Goal: Transaction & Acquisition: Book appointment/travel/reservation

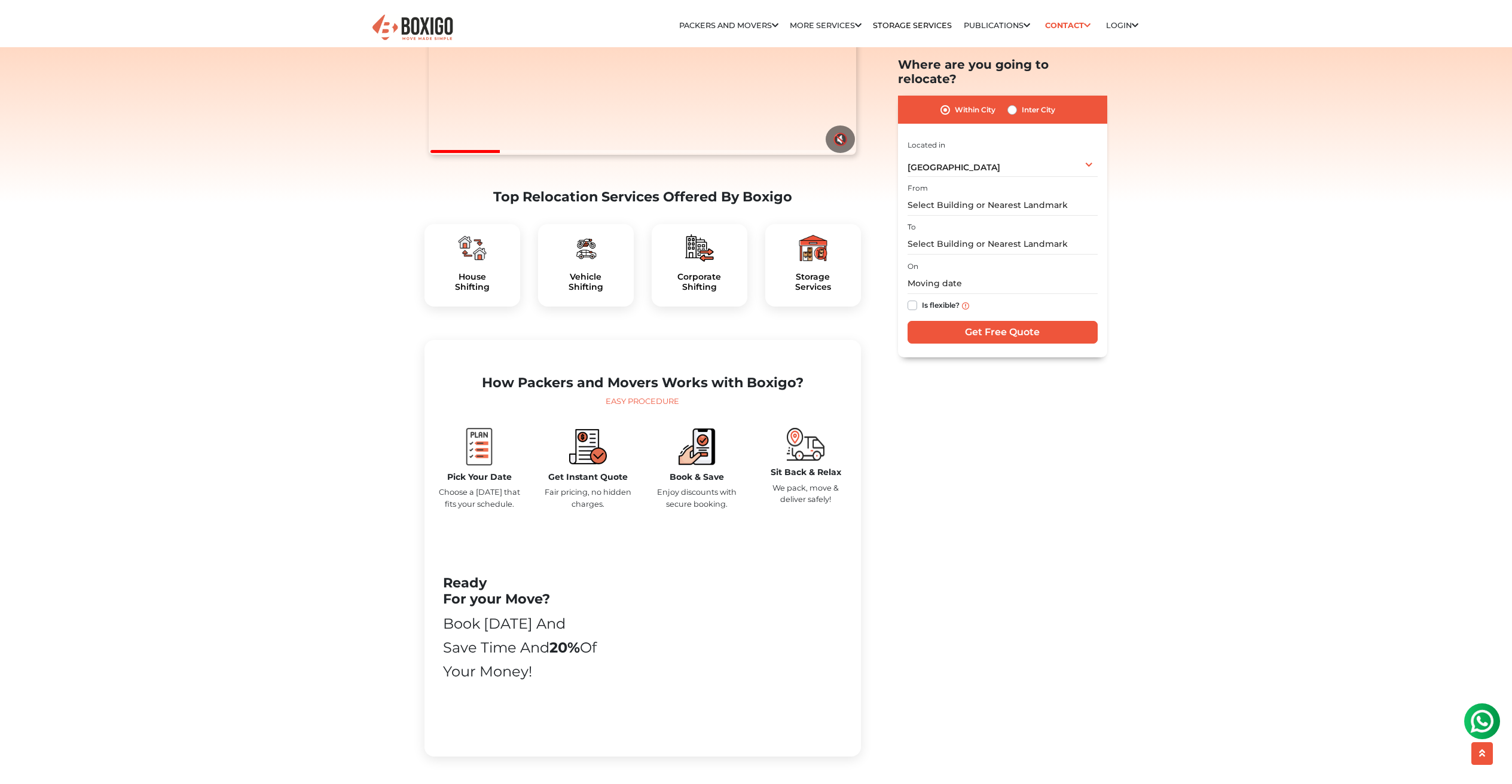
scroll to position [326, 0]
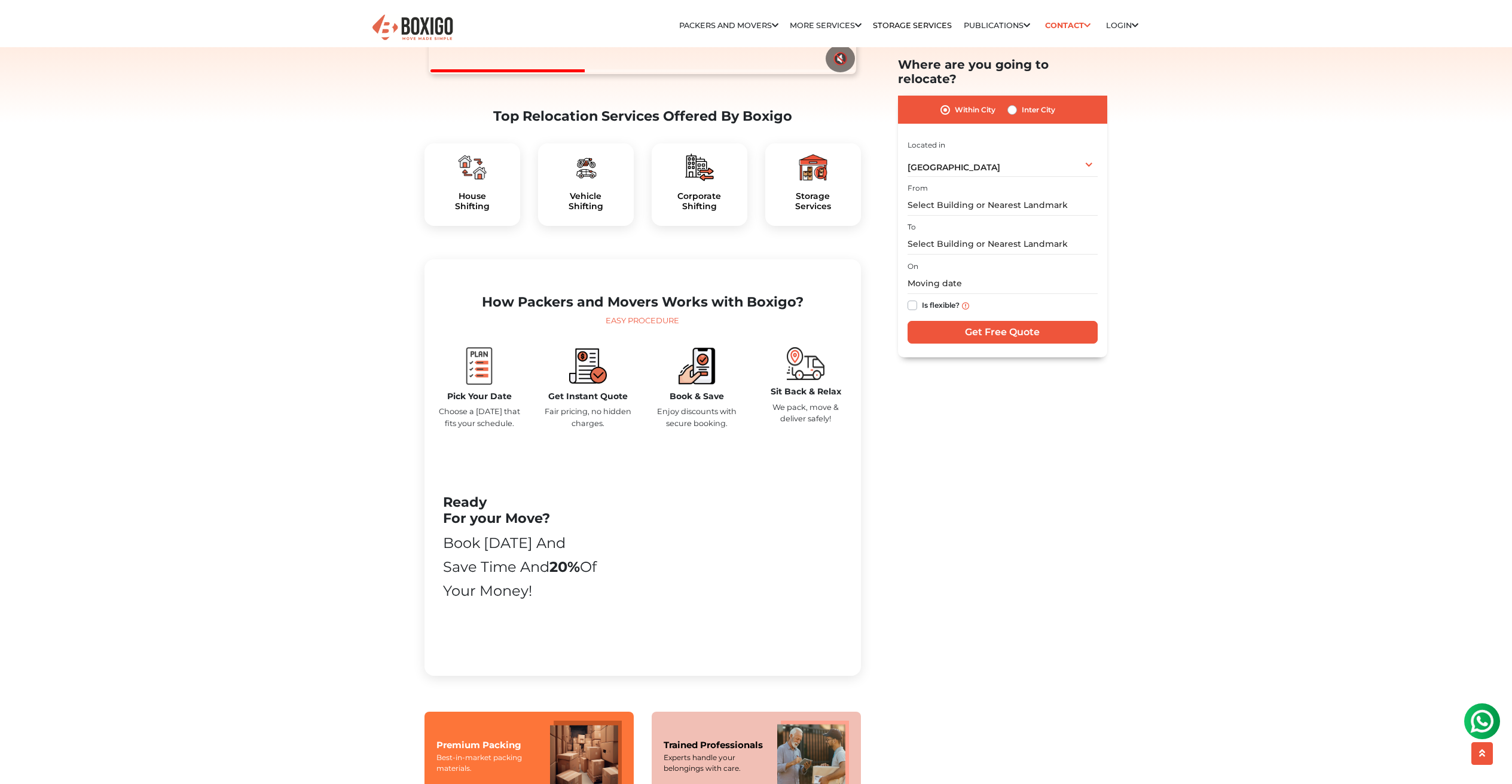
click at [814, 215] on div "Storage Services" at bounding box center [813, 184] width 96 height 82
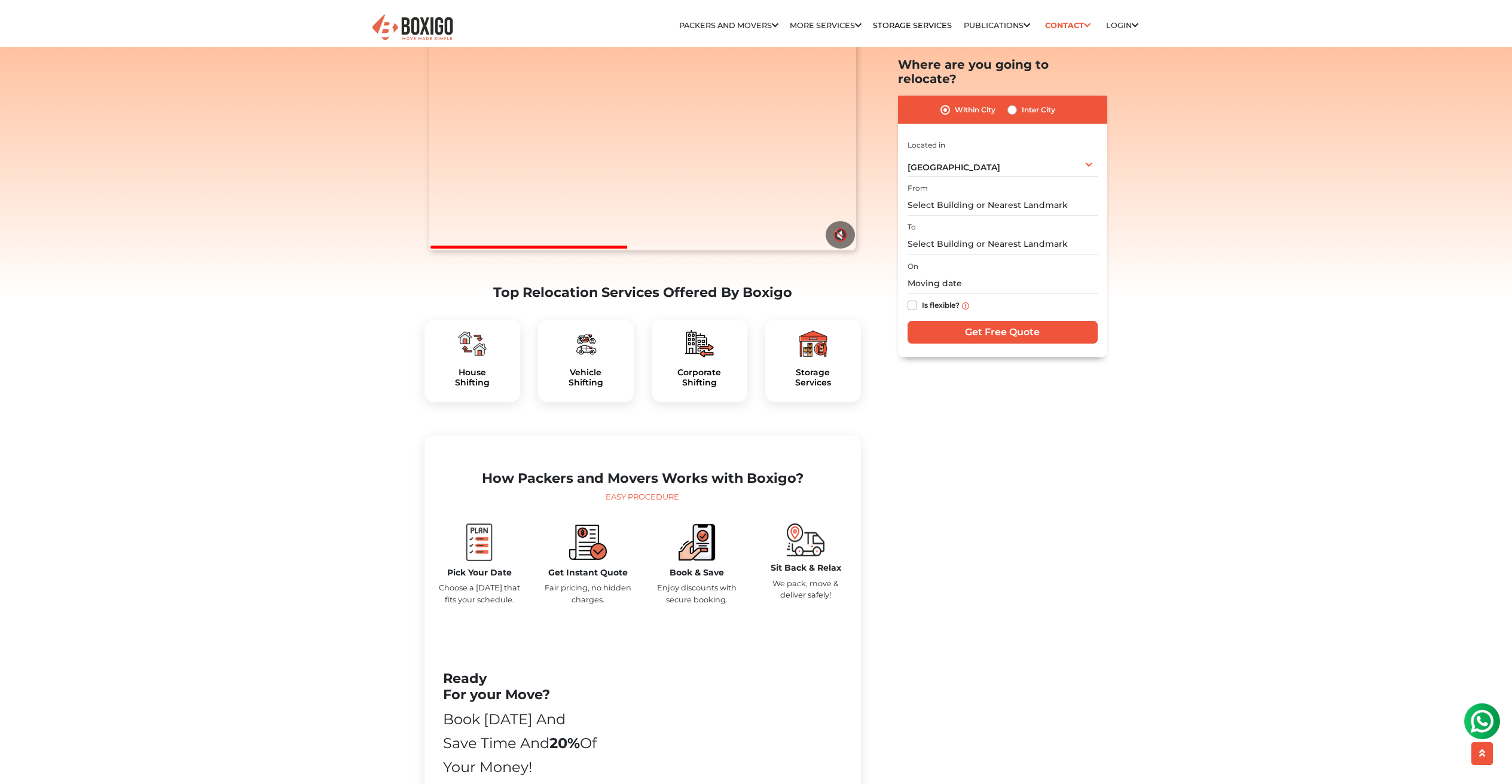
scroll to position [314, 0]
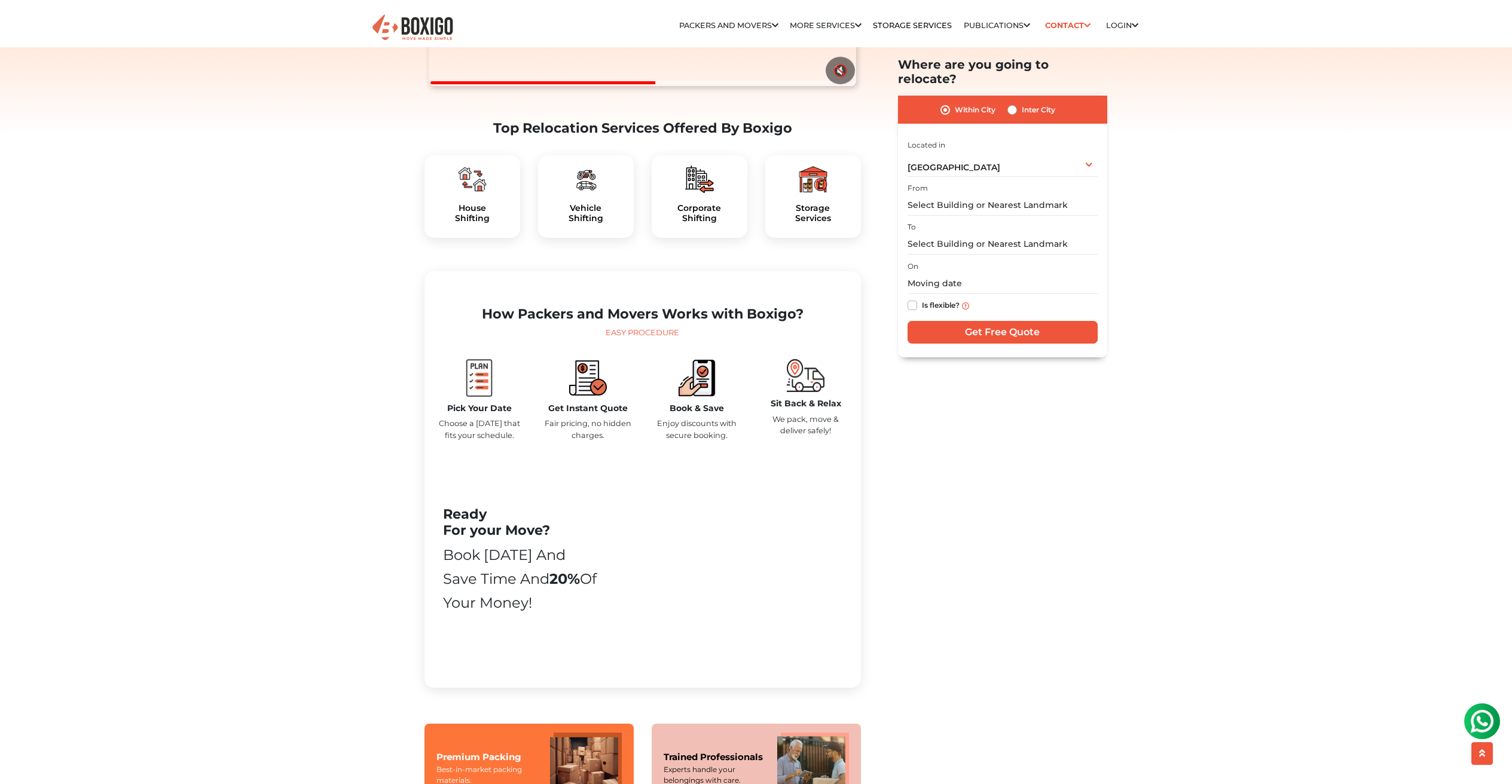
click at [1022, 103] on label "Inter City" at bounding box center [1039, 110] width 34 height 14
click at [1010, 103] on input "Inter City" at bounding box center [1012, 108] width 9 height 12
radio input "true"
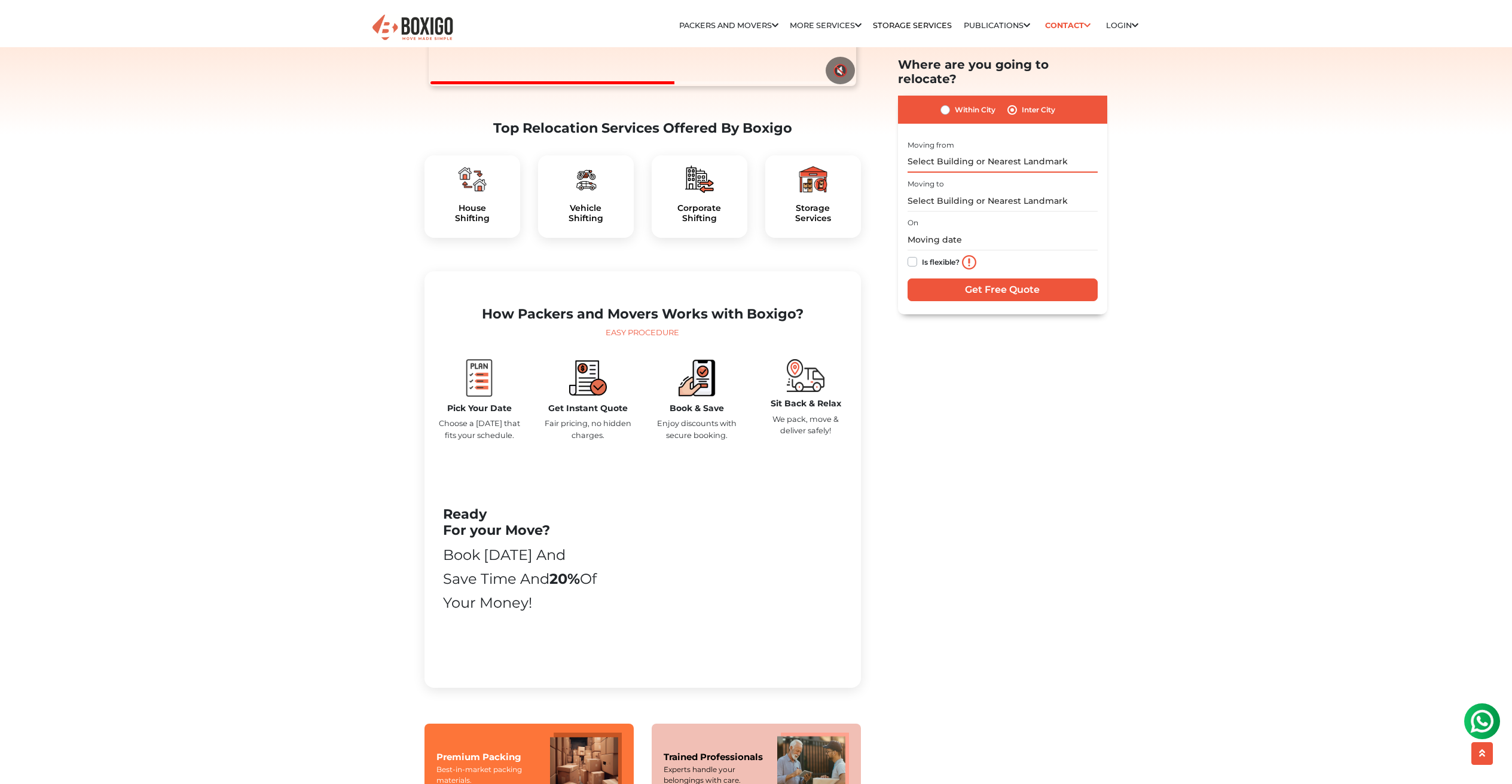
click at [1029, 151] on input "text" at bounding box center [1003, 162] width 190 height 21
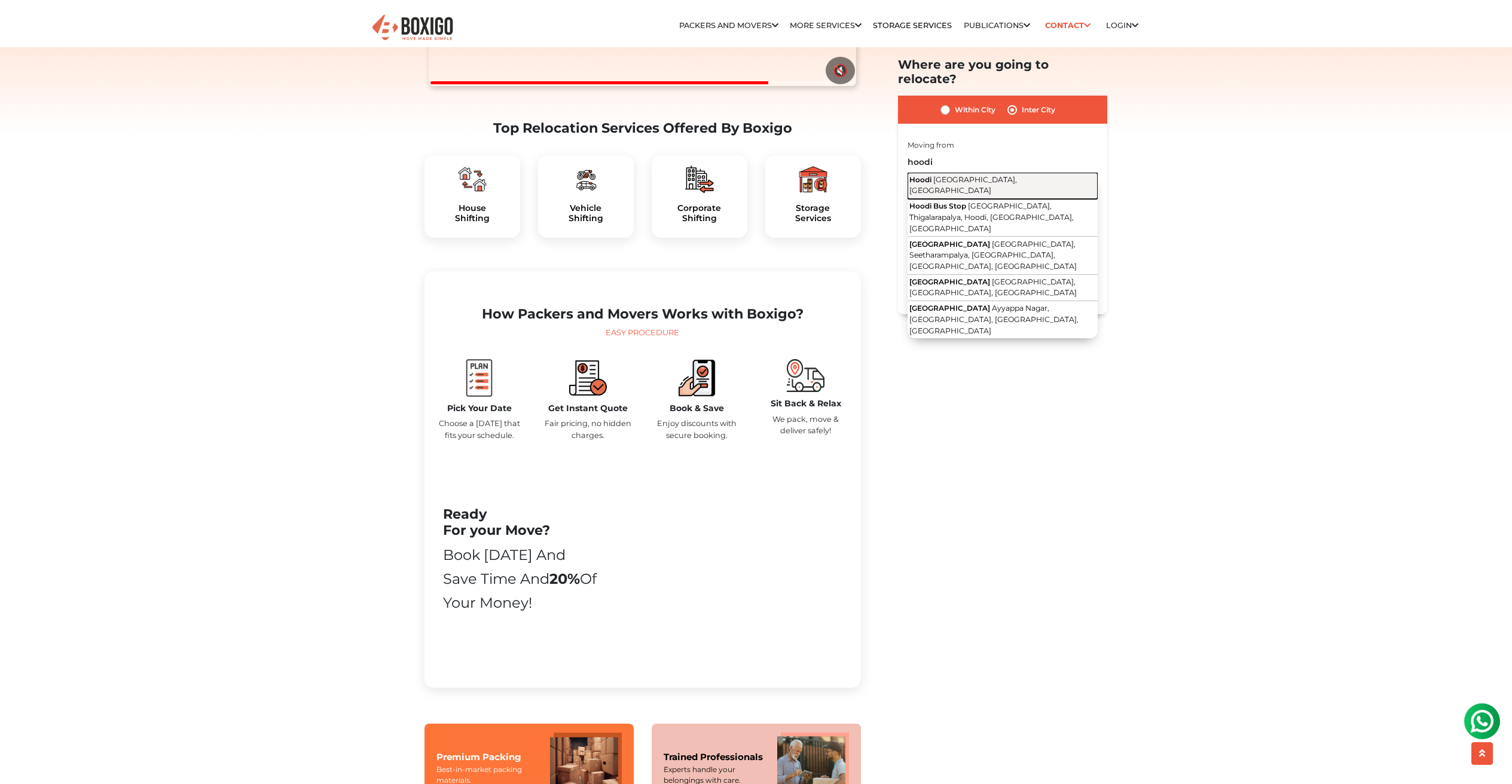
click at [1034, 172] on button "Hoodi Bengaluru, Karnataka" at bounding box center [1003, 185] width 190 height 27
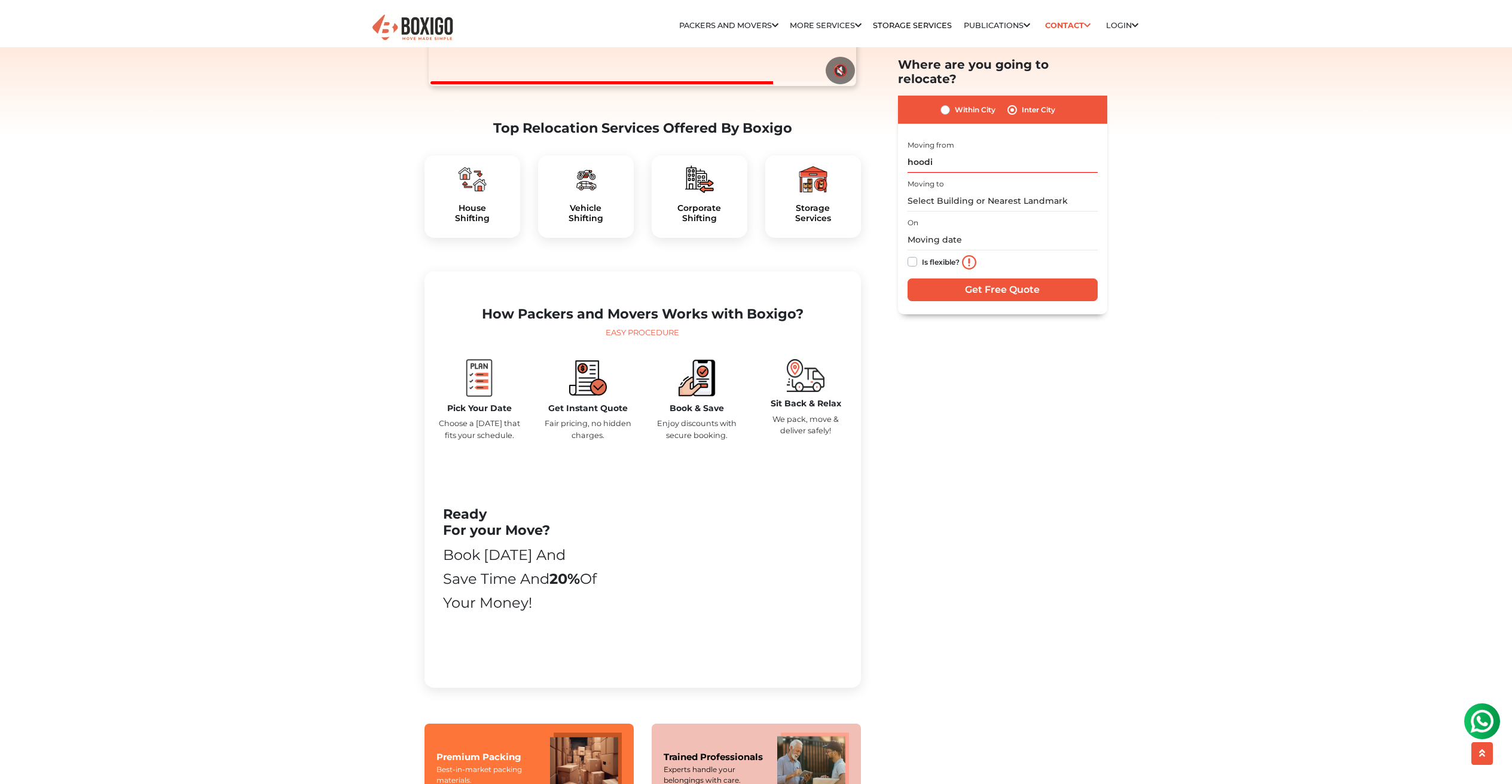
type input "Hoodi, Bengaluru, Karnataka"
click at [975, 191] on input "text" at bounding box center [1003, 201] width 190 height 21
type input "a"
click at [1011, 212] on button "Panchkolguri West Bengal" at bounding box center [1003, 219] width 190 height 15
type input "Panchkolguri, West Bengal"
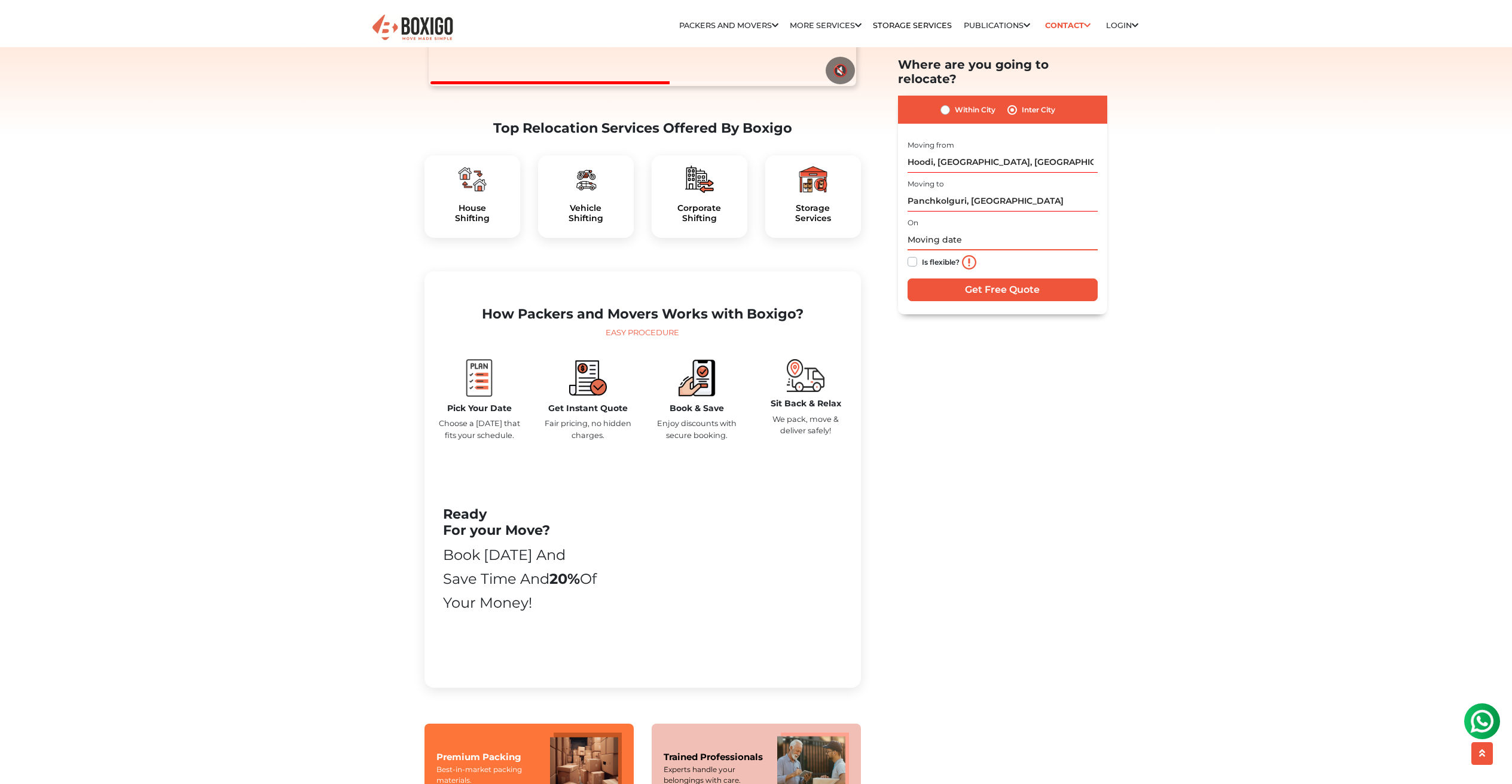
click at [951, 229] on input "text" at bounding box center [1003, 239] width 190 height 21
click at [916, 370] on td "24" at bounding box center [919, 379] width 19 height 19
type input "08/24/2025 12:00 AM"
click at [1075, 250] on div "Is flexible?" at bounding box center [1003, 262] width 190 height 24
click at [922, 254] on label "Is flexible?" at bounding box center [940, 261] width 38 height 13
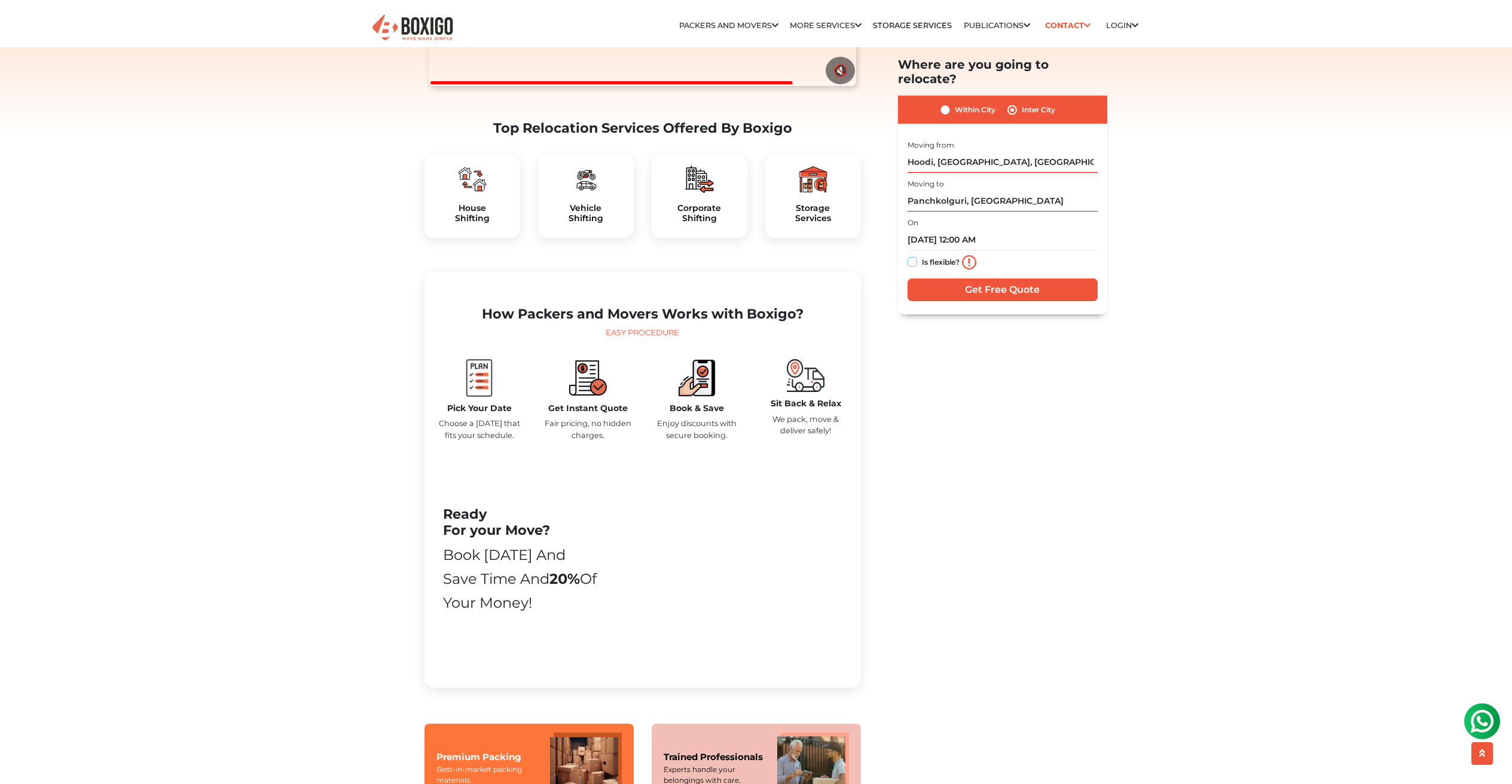
click at [915, 254] on input "Is flexible?" at bounding box center [912, 260] width 9 height 12
checkbox input "true"
click at [957, 278] on input "Get Free Quote" at bounding box center [1003, 289] width 190 height 23
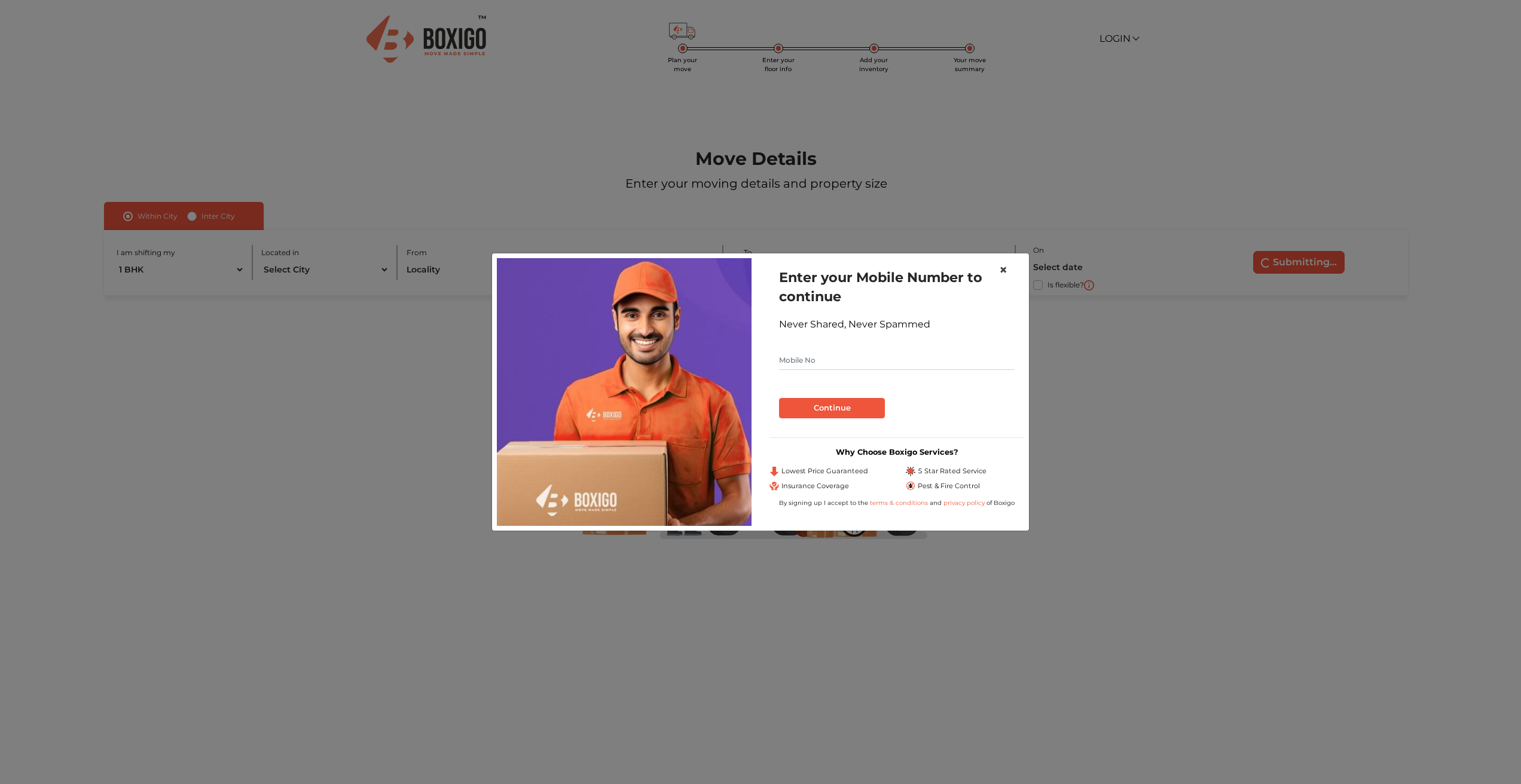
click at [1012, 267] on button "×" at bounding box center [1002, 270] width 27 height 34
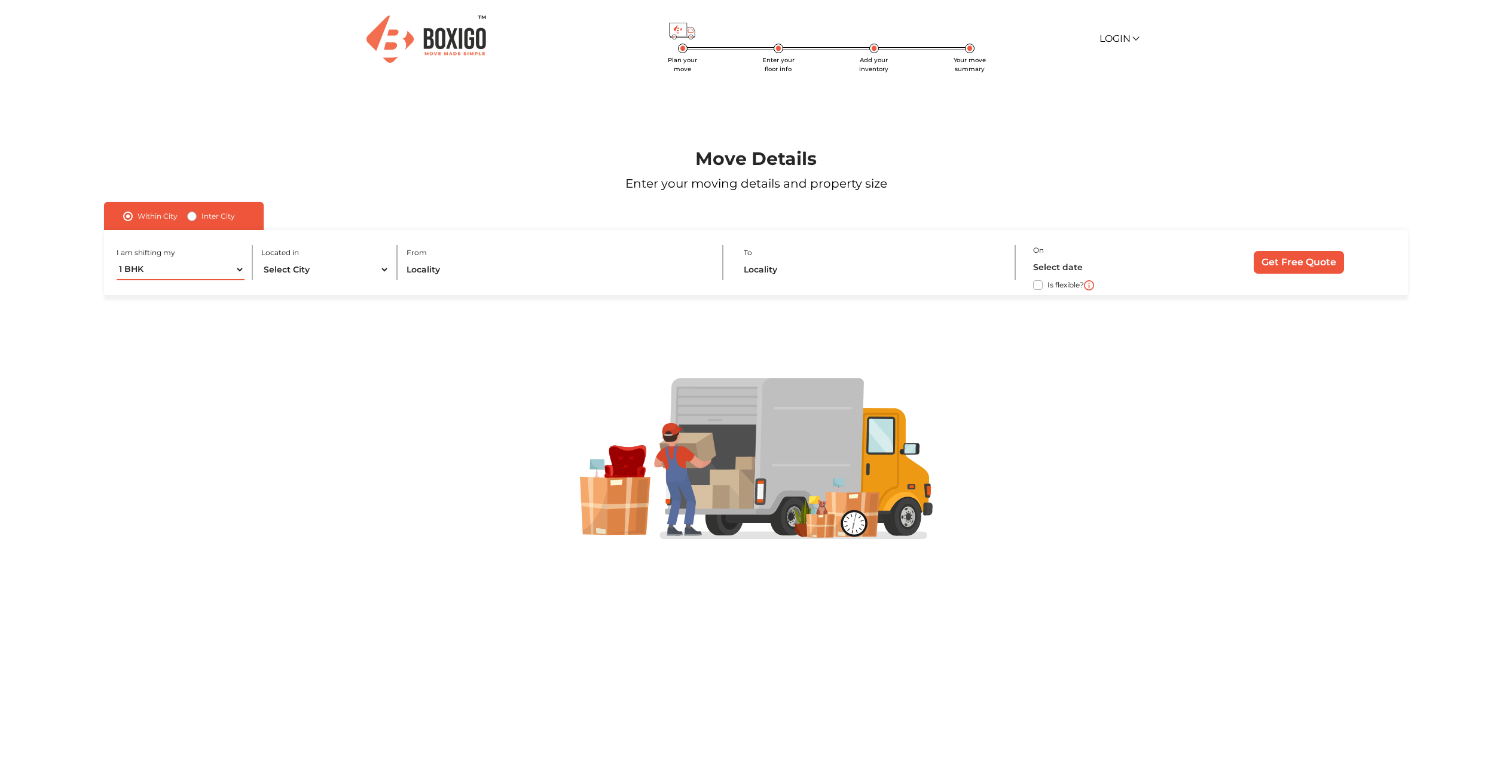
click at [218, 269] on select "1 BHK 2 BHK 3 BHK 3 + BHK FEW ITEMS" at bounding box center [181, 270] width 127 height 21
select select "FEW ITEMS"
click at [117, 260] on select "1 BHK 2 BHK 3 BHK 3 + BHK FEW ITEMS" at bounding box center [181, 270] width 127 height 21
click at [202, 220] on label "Inter City" at bounding box center [218, 217] width 34 height 14
click at [195, 220] on input "Inter City" at bounding box center [192, 215] width 9 height 12
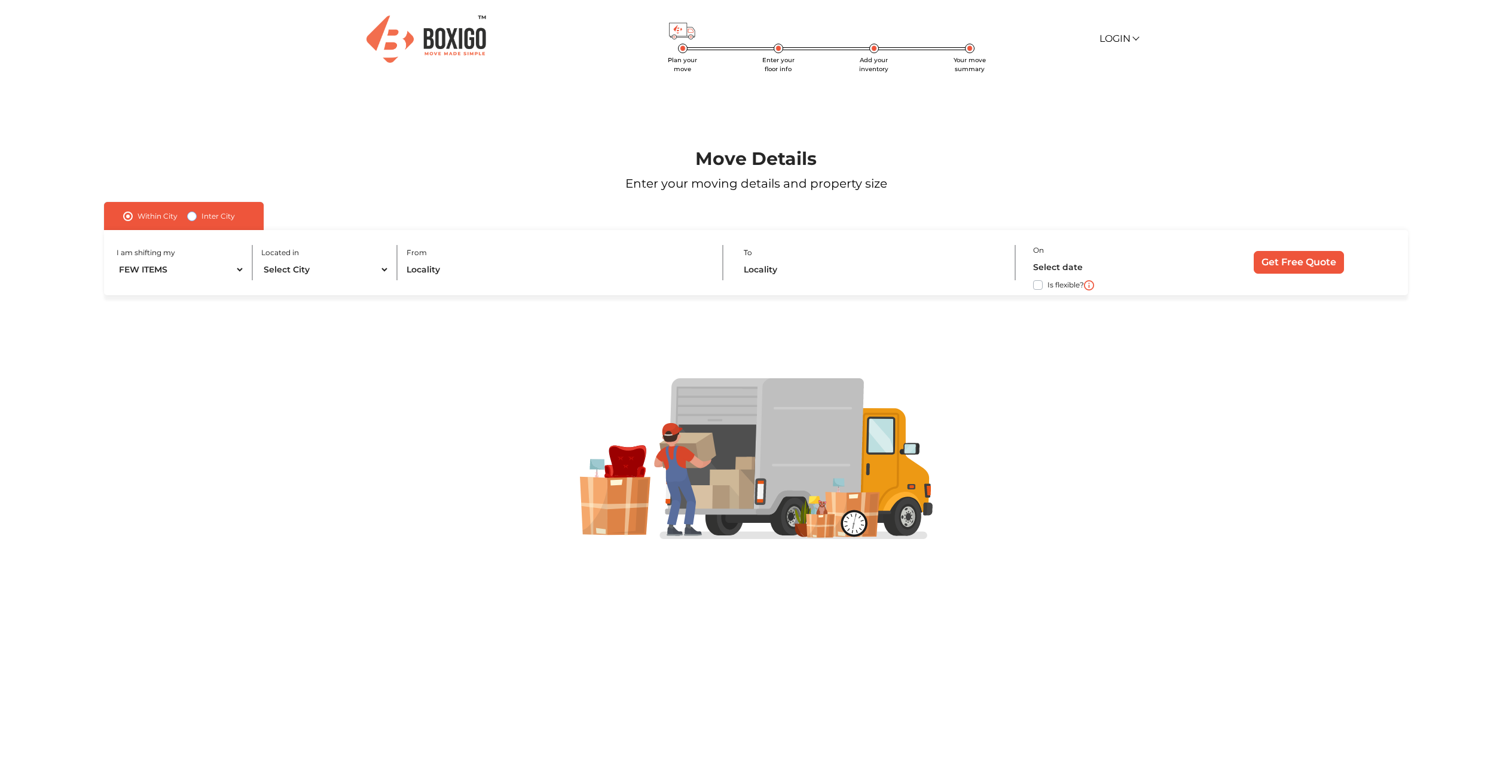
radio input "true"
click at [268, 276] on select "1 BHK 2 BHK 3 BHK 3 + BHK FEW ITEMS" at bounding box center [198, 270] width 162 height 21
select select "FEW ITEMS"
click at [117, 260] on select "1 BHK 2 BHK 3 BHK 3 + BHK FEW ITEMS" at bounding box center [198, 270] width 162 height 21
click at [362, 252] on div "Moving from" at bounding box center [471, 262] width 343 height 35
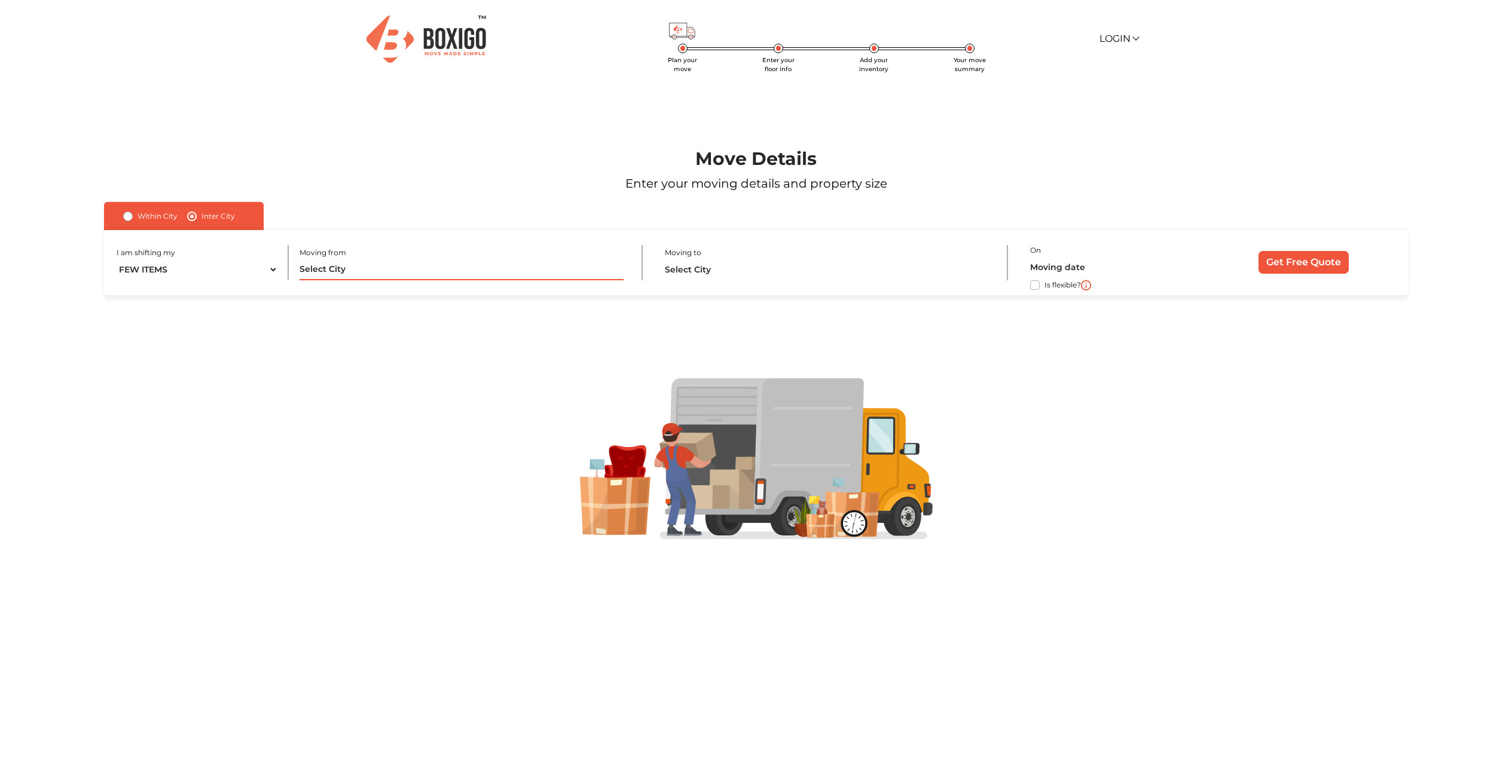
click at [361, 266] on input "text" at bounding box center [462, 270] width 324 height 21
click at [363, 276] on input "text" at bounding box center [462, 270] width 324 height 21
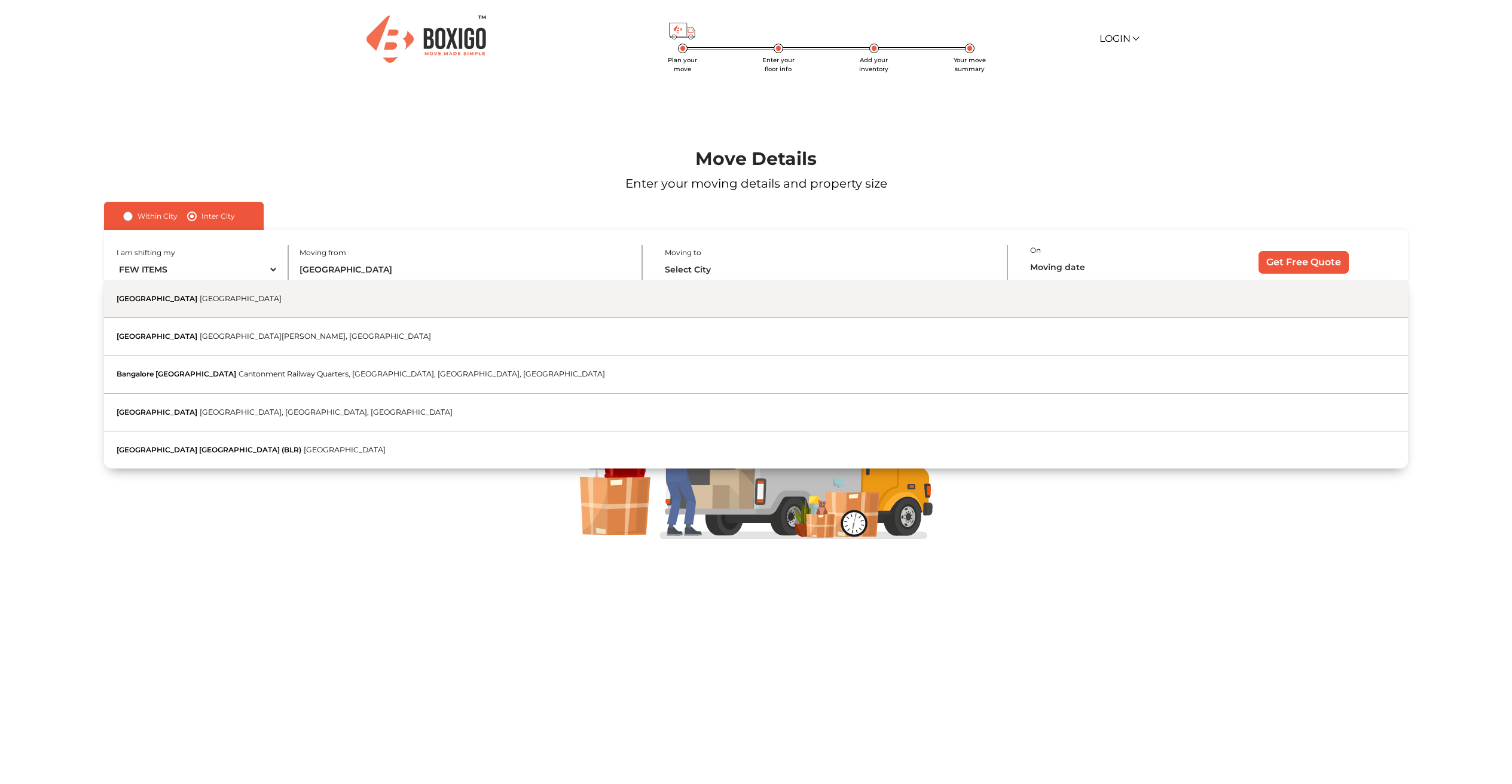
click at [272, 300] on button "Bangalore Karnataka" at bounding box center [757, 299] width 1305 height 38
type input "Bangalore, Karnataka"
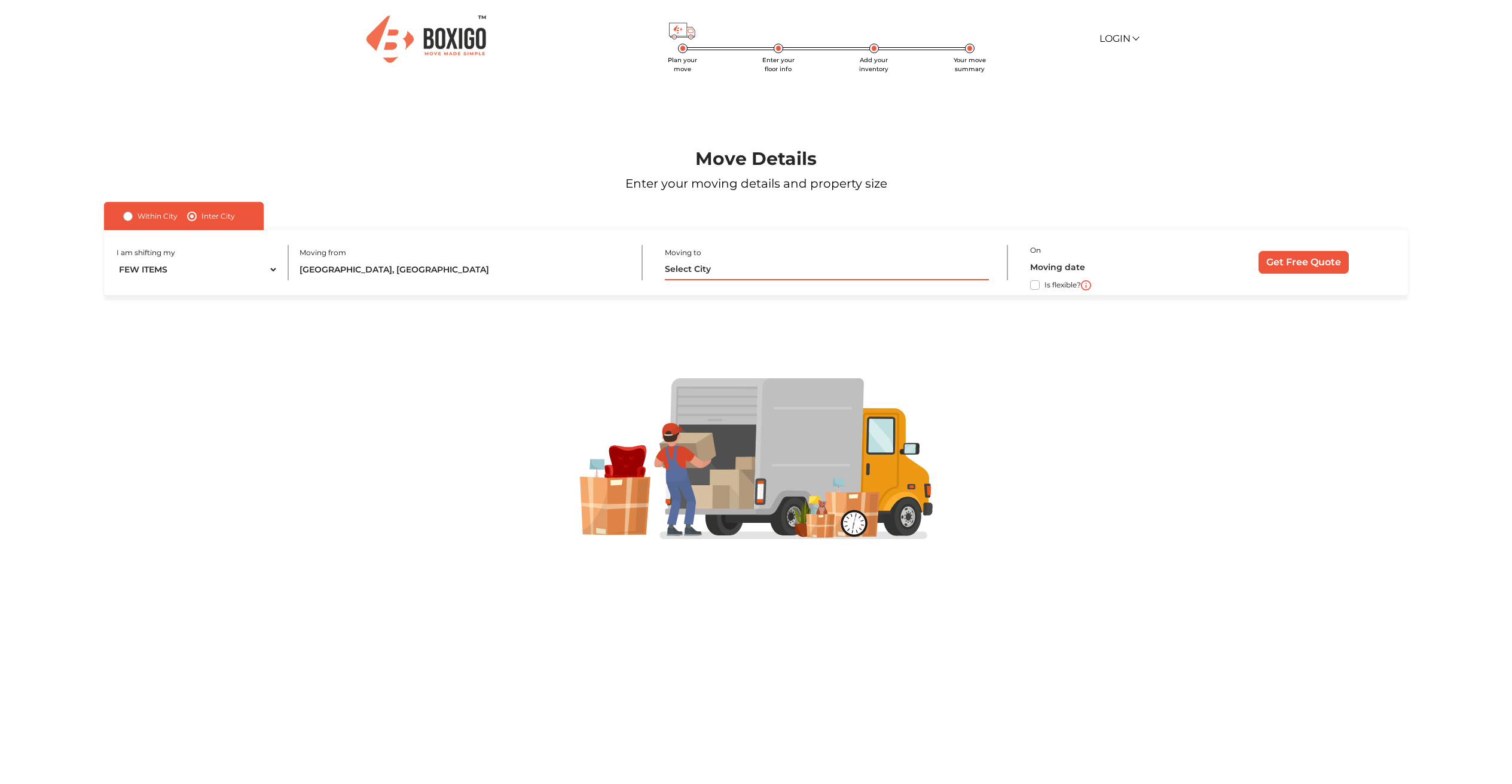
click at [711, 268] on input "text" at bounding box center [827, 270] width 324 height 21
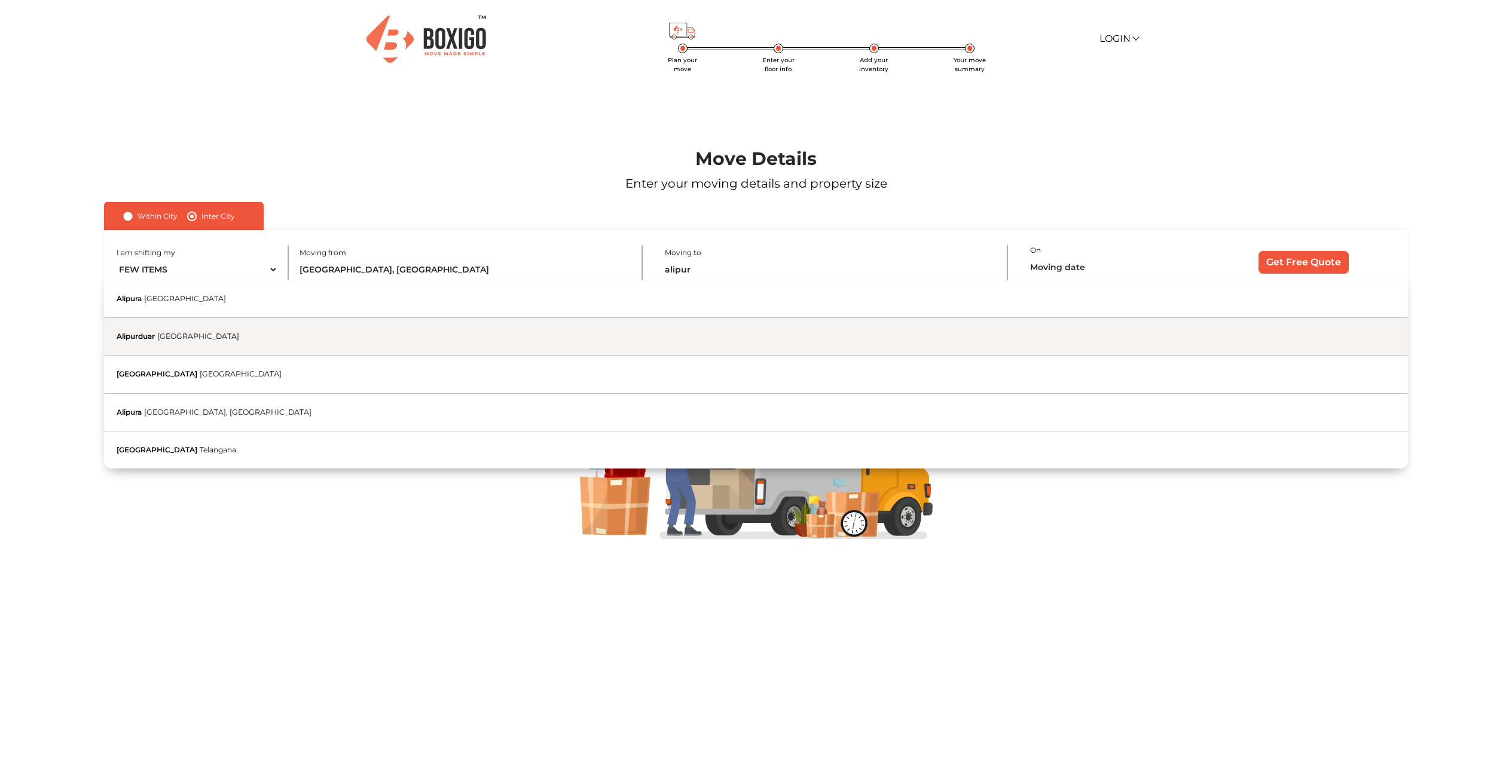
click at [333, 351] on button "Alipurduar West Bengal" at bounding box center [757, 337] width 1305 height 38
type input "Alipurduar, West Bengal"
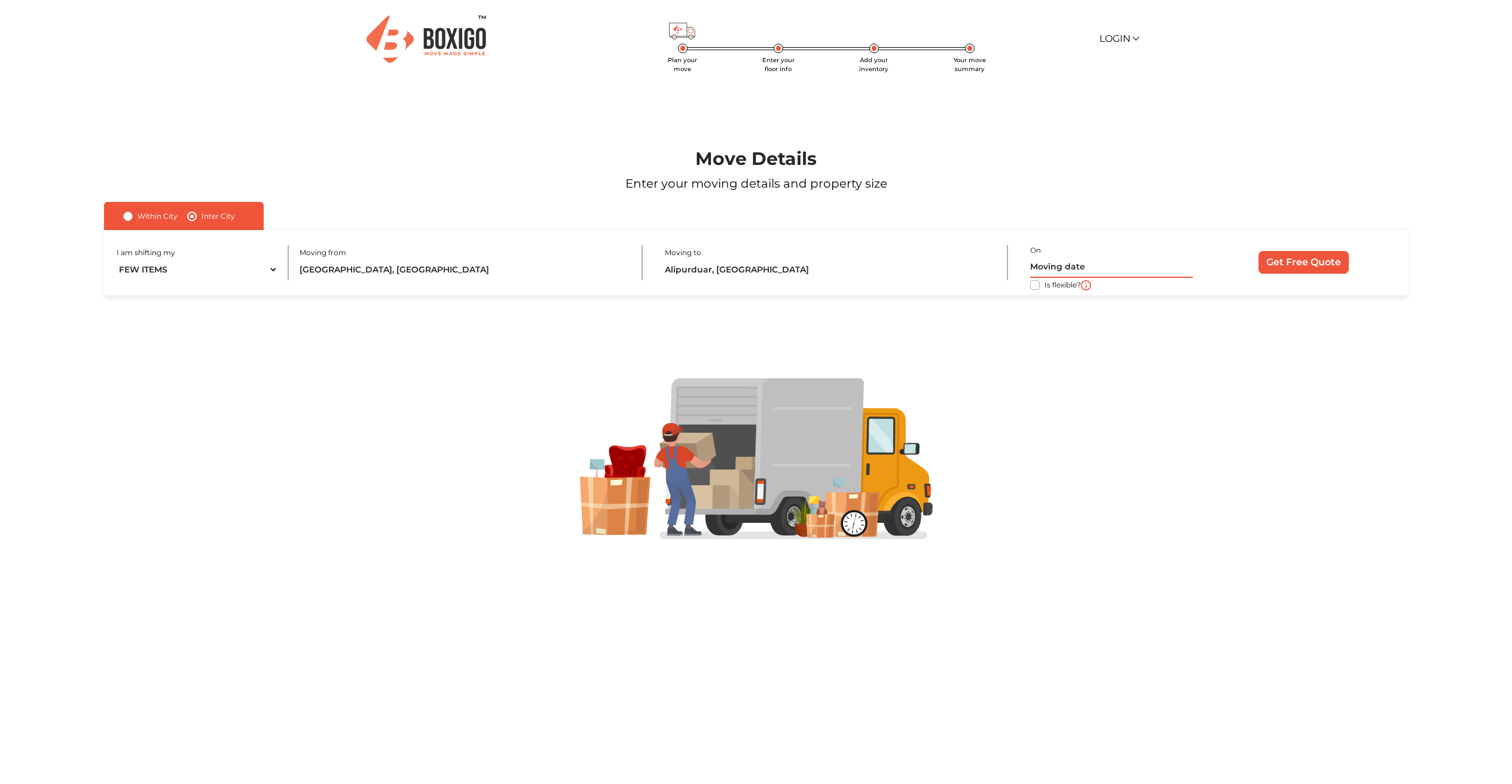
click at [1083, 264] on input "text" at bounding box center [1111, 267] width 163 height 21
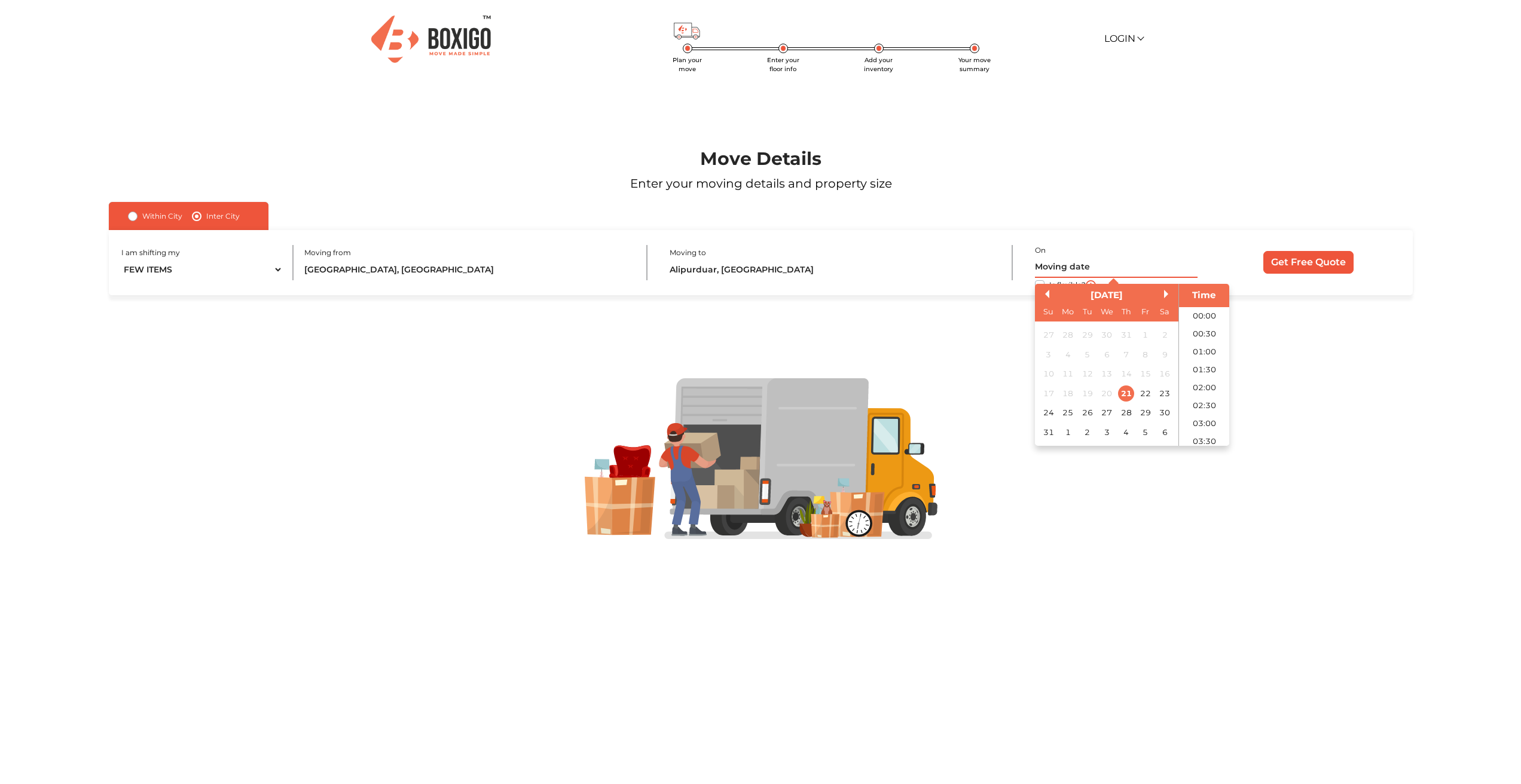
scroll to position [657, 0]
click at [1160, 390] on div "23" at bounding box center [1159, 393] width 16 height 16
type input "23/08/2025 12:00 AM"
click at [1045, 280] on label "Is flexible?" at bounding box center [1063, 284] width 36 height 13
click at [114, 280] on input "Is flexible?" at bounding box center [109, 283] width 9 height 12
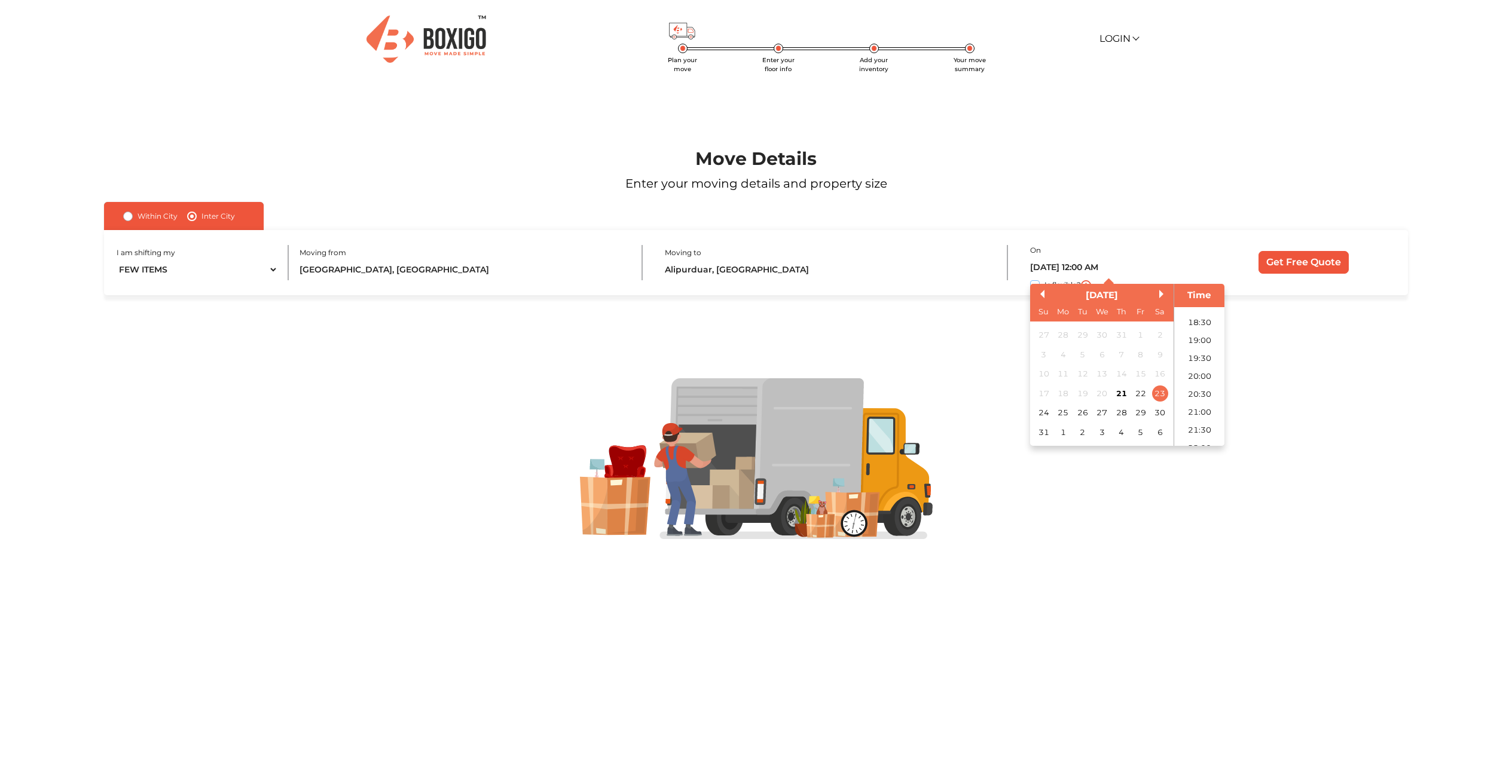
checkbox input "true"
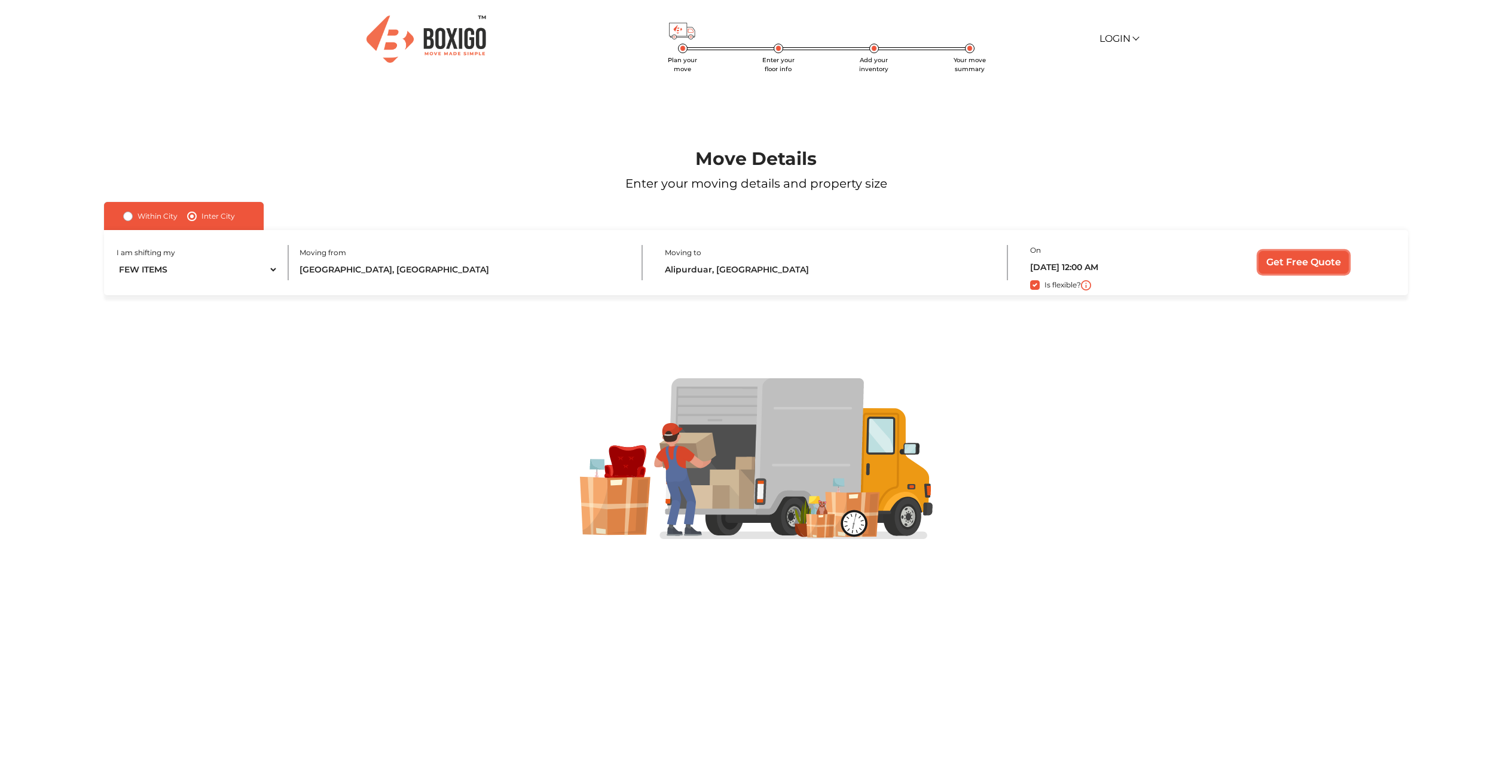
click at [1303, 260] on input "Get Free Quote" at bounding box center [1303, 262] width 90 height 23
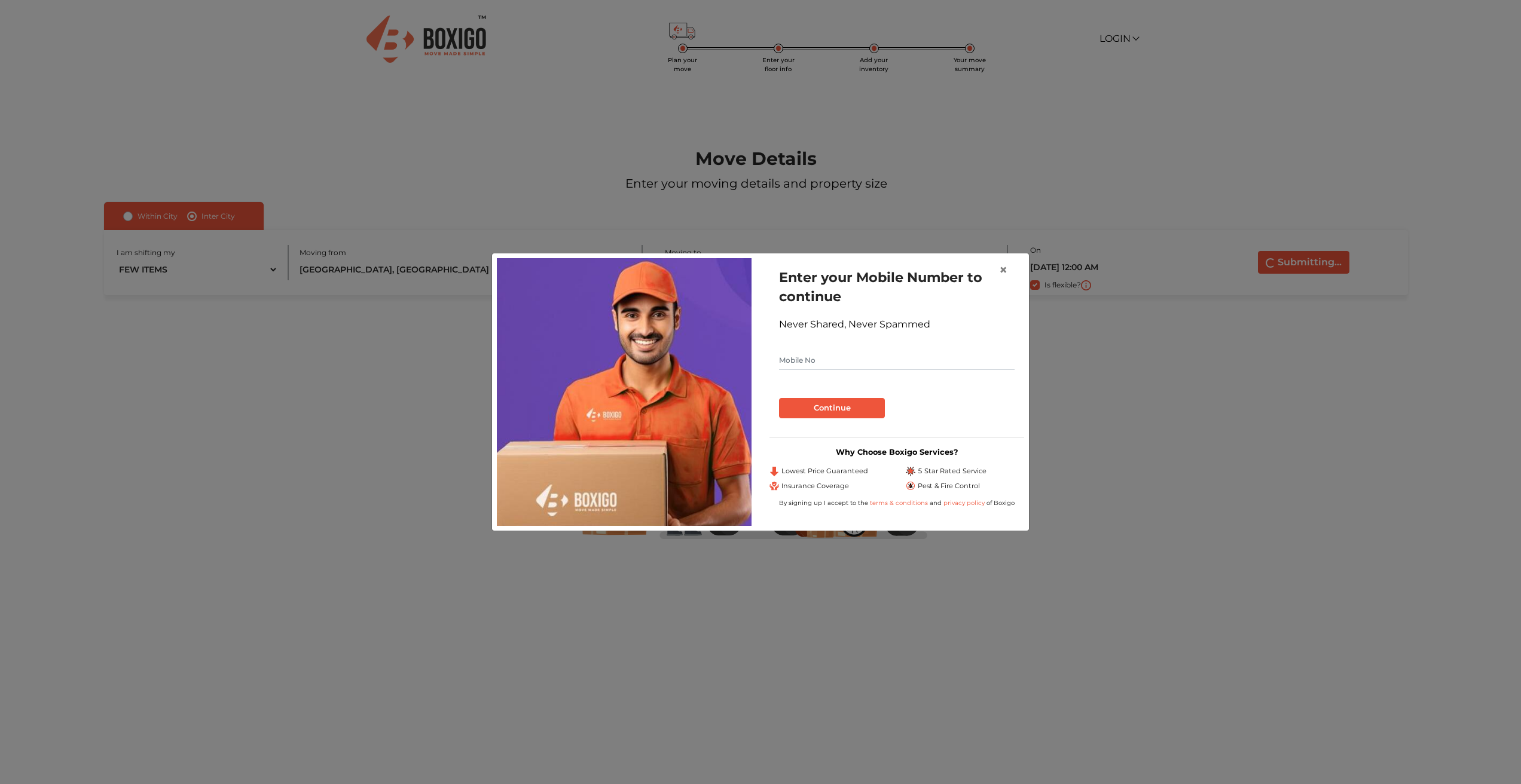
click at [867, 365] on input "text" at bounding box center [896, 360] width 235 height 19
type input "9008834500"
click at [830, 400] on button "Continue" at bounding box center [831, 408] width 106 height 20
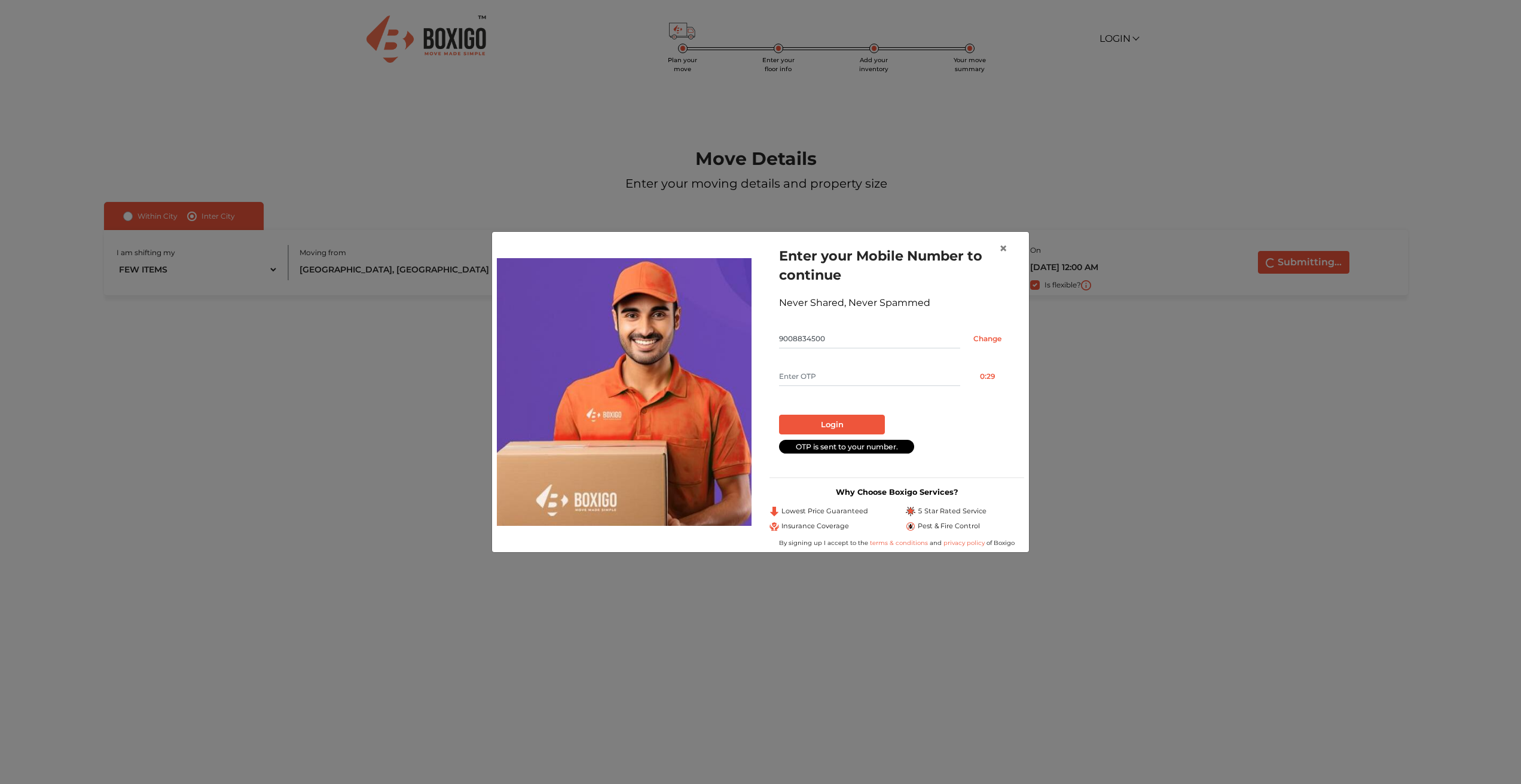
click at [803, 380] on input "text" at bounding box center [869, 377] width 181 height 19
type input "8306"
click at [844, 425] on button "Login" at bounding box center [831, 425] width 106 height 20
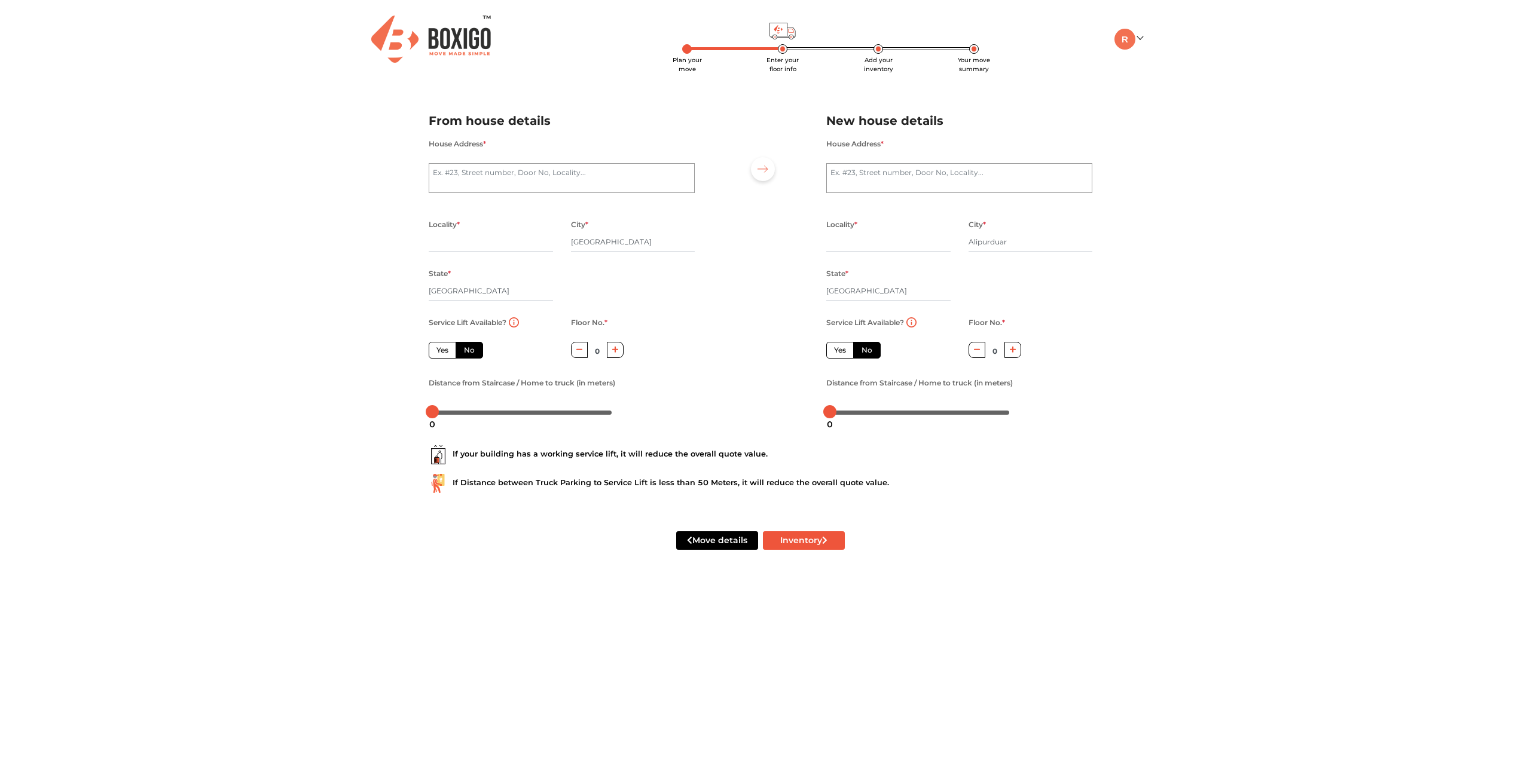
click at [480, 160] on div "House Address *" at bounding box center [561, 172] width 266 height 71
click at [478, 178] on textarea "House Address *" at bounding box center [561, 178] width 266 height 30
click at [465, 578] on div "Move details Inventory" at bounding box center [760, 541] width 681 height 76
click at [478, 173] on textarea "House Address *" at bounding box center [561, 178] width 266 height 30
type textarea "Graphite Main Road 2062, Habitat Eden Heights, Hoodi Circle"
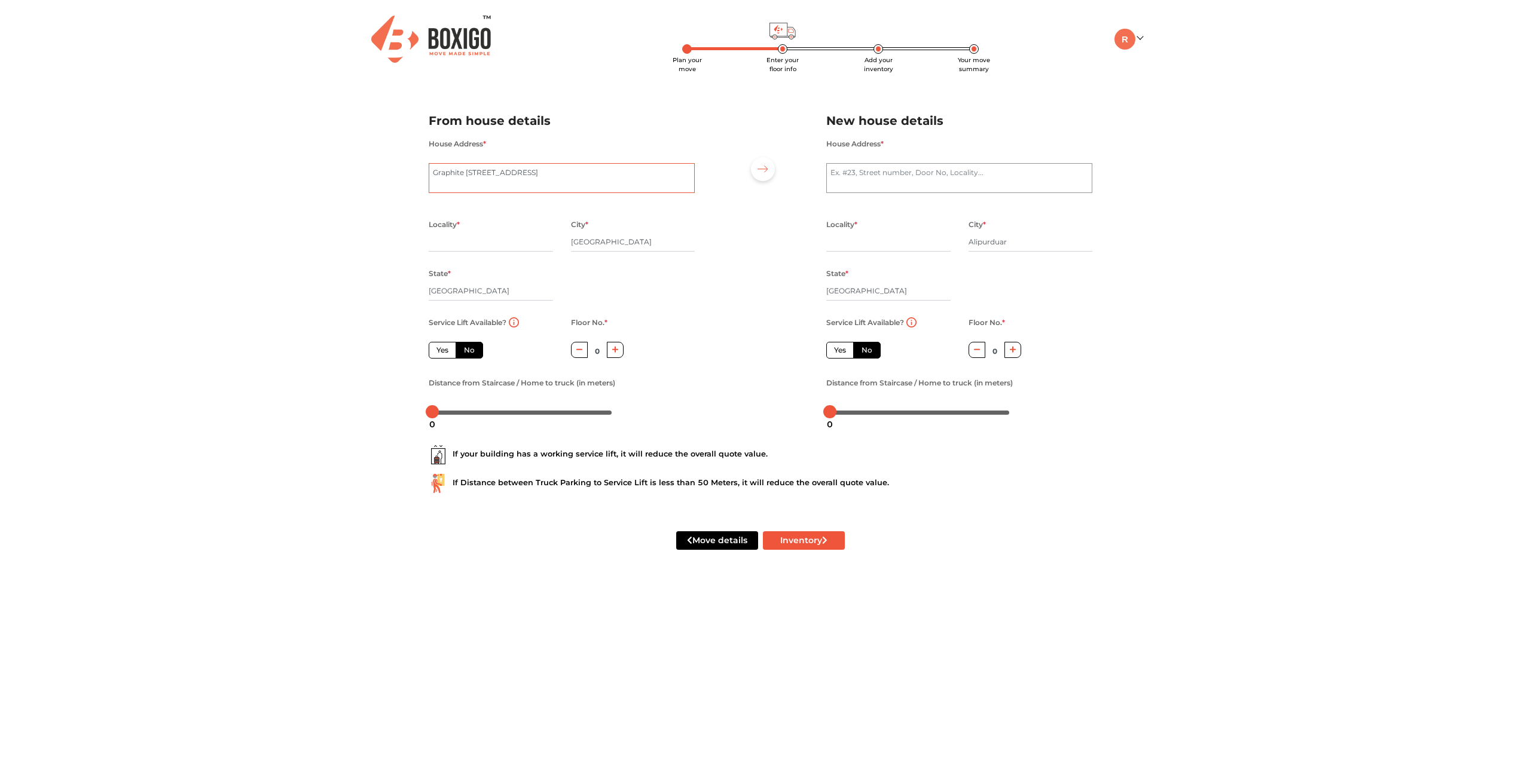
click at [443, 184] on textarea "Graphite Main Road 2062, Habitat Eden Heights, Hoodi Circle" at bounding box center [561, 178] width 266 height 30
click at [449, 183] on textarea "Graphite Main Road 2062, Habitat Eden Heights, Hoodi Circle" at bounding box center [561, 178] width 266 height 30
click at [412, 214] on div "Plan your move Enter your floor info Add your inventory Your move summary My Mo…" at bounding box center [760, 289] width 1521 height 578
click at [487, 244] on input "text" at bounding box center [491, 242] width 124 height 19
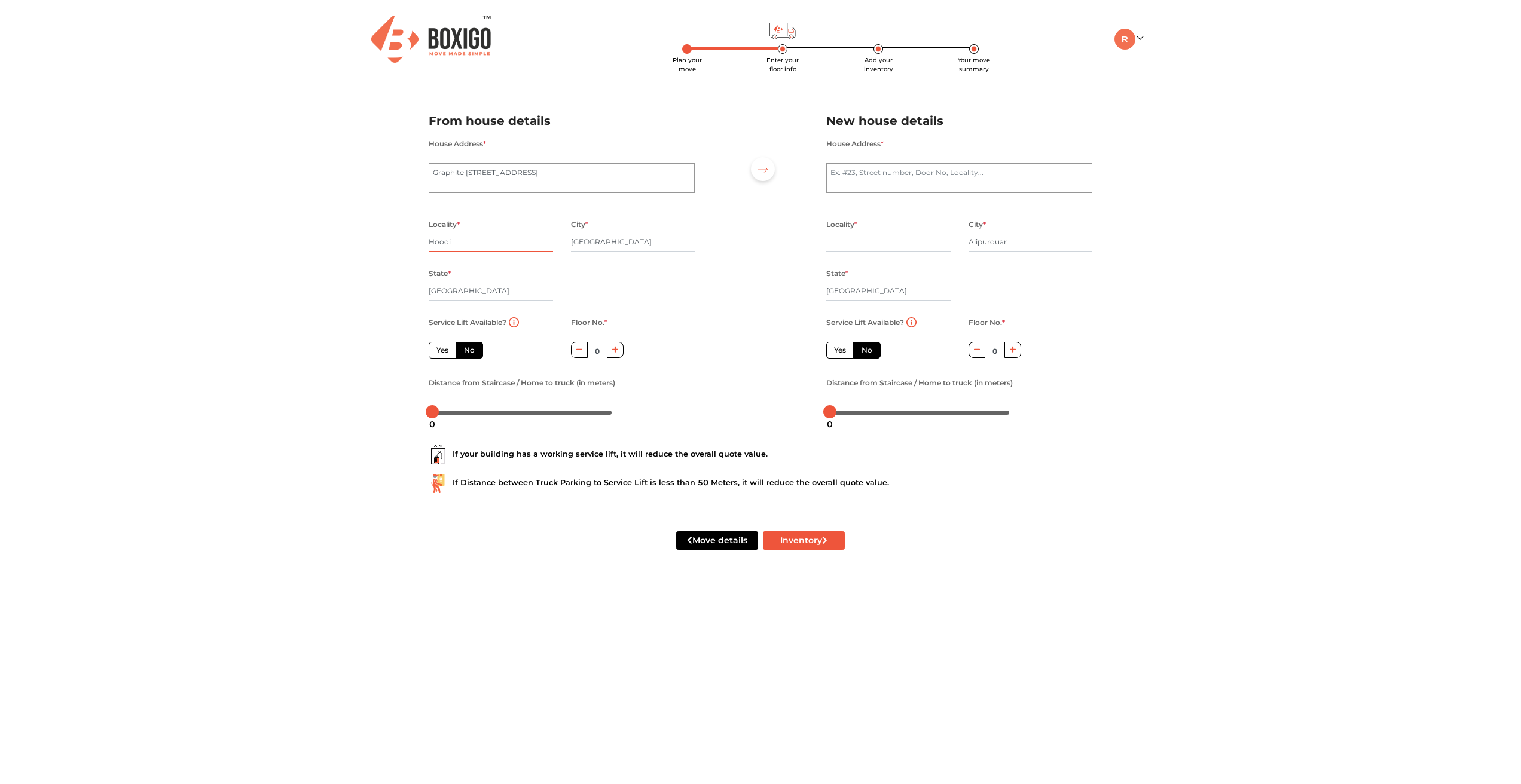
type input "Hoodi"
click at [443, 352] on label "Yes" at bounding box center [442, 350] width 27 height 16
click at [443, 352] on input "Yes" at bounding box center [440, 348] width 8 height 8
radio input "true"
drag, startPoint x: 435, startPoint y: 414, endPoint x: 502, endPoint y: 418, distance: 67.1
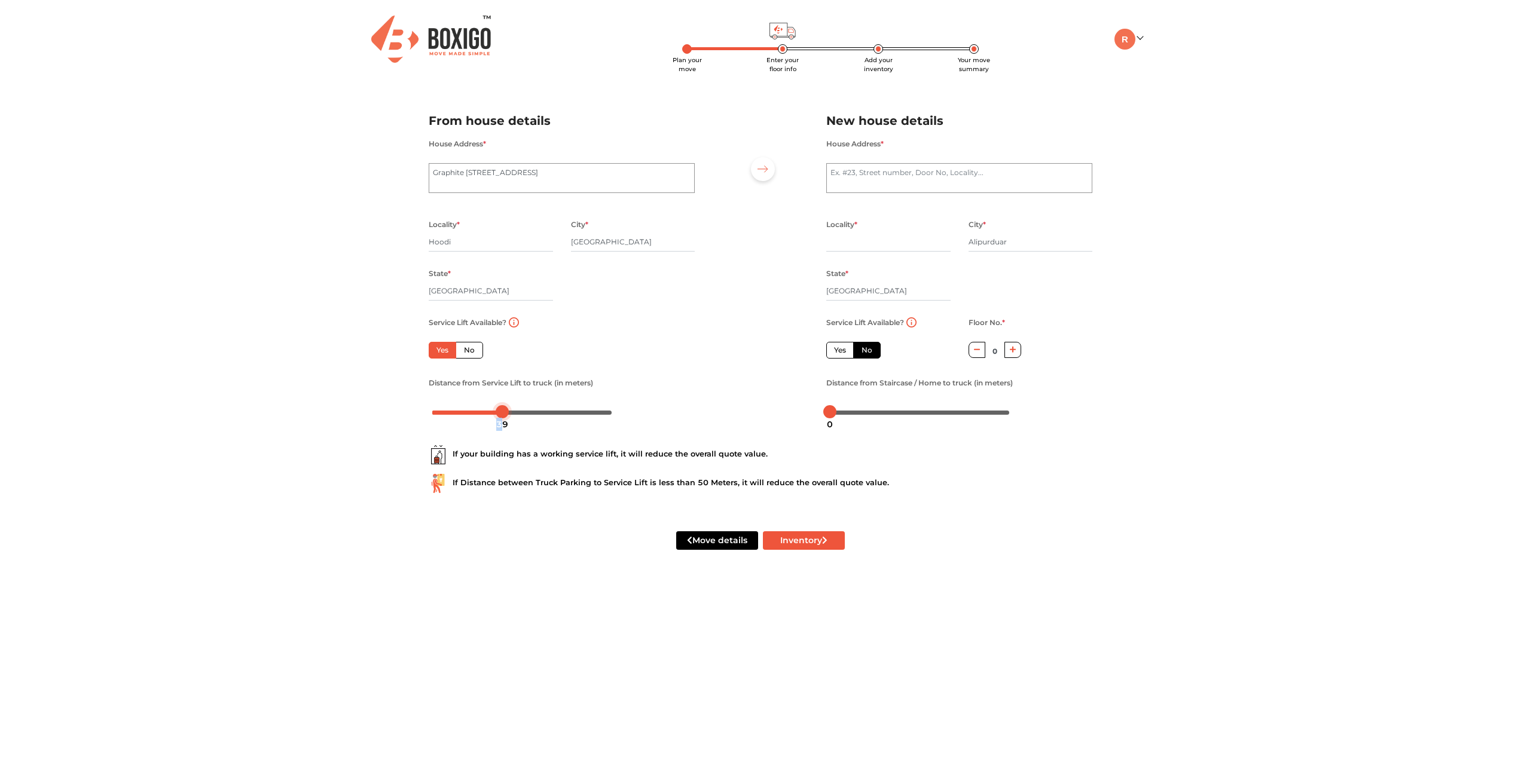
click at [502, 418] on div "39" at bounding box center [502, 425] width 21 height 20
click at [866, 169] on textarea "House Address *" at bounding box center [959, 178] width 266 height 30
click at [862, 169] on textarea "House Address *" at bounding box center [959, 178] width 266 height 30
type textarea "Uttar Sonapur, Panchkolguri, Alipurduar"
type input "Alipurduar"
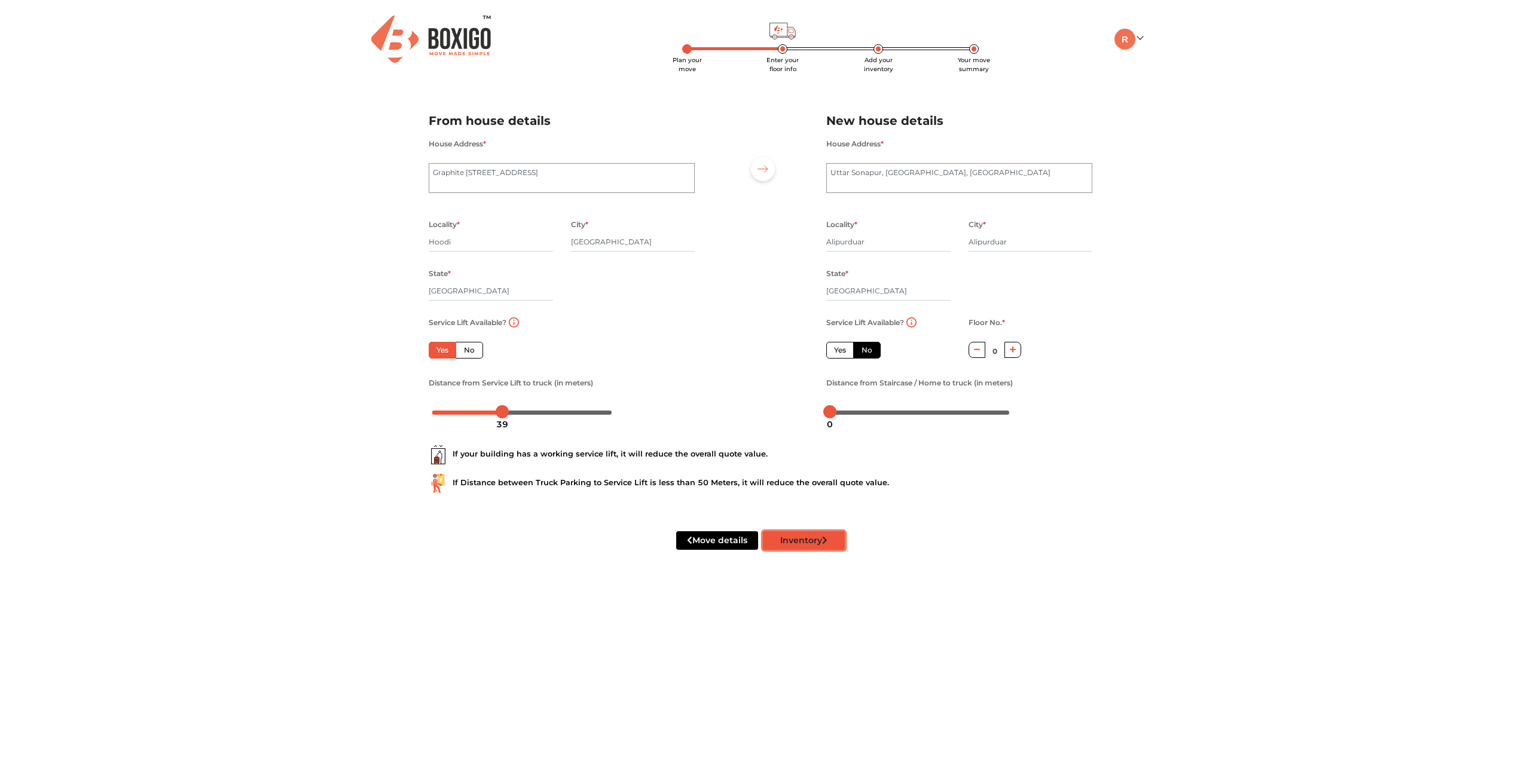
click at [817, 542] on button "Inventory" at bounding box center [804, 541] width 82 height 19
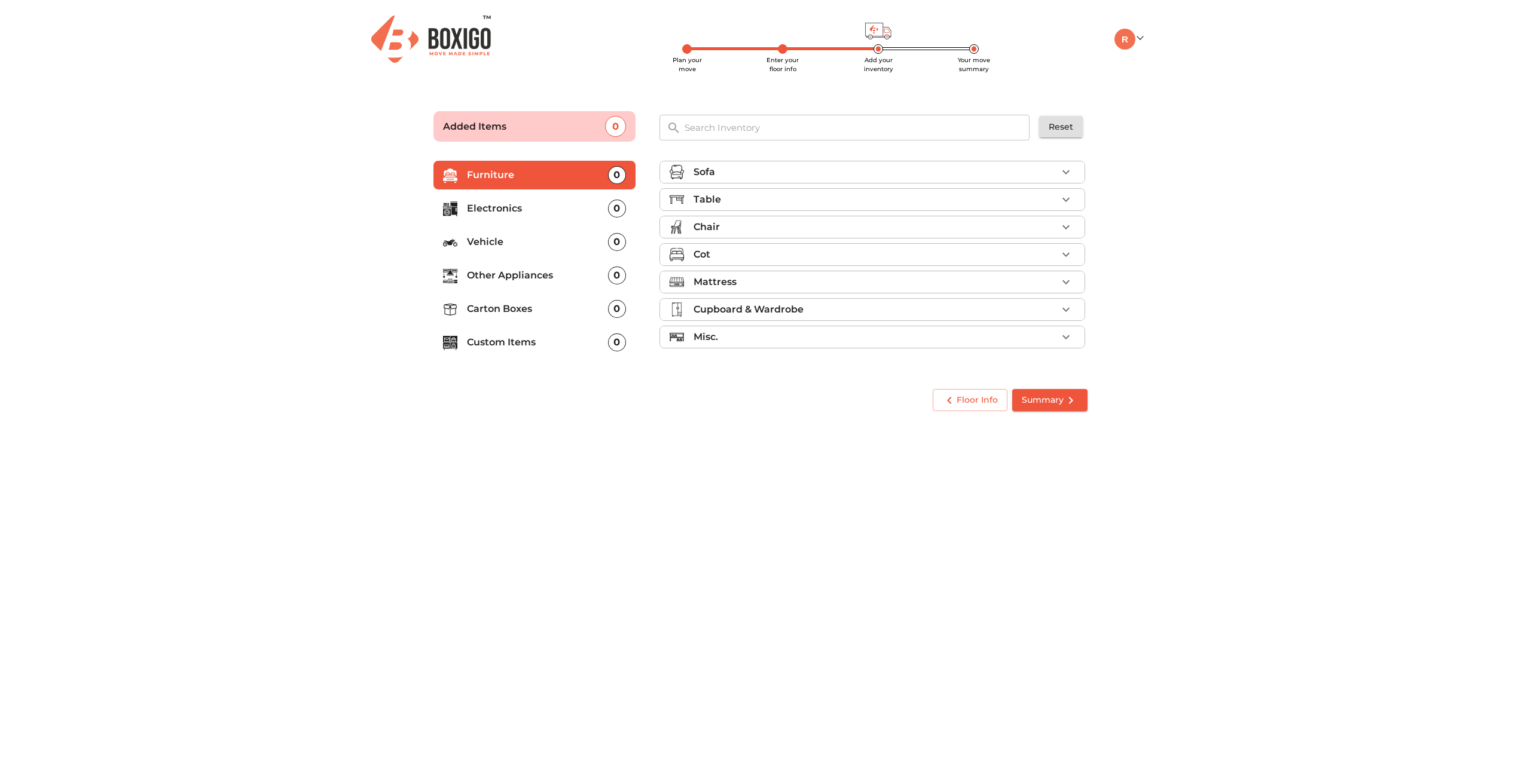
click at [759, 282] on div "Mattress" at bounding box center [874, 282] width 363 height 14
click at [1046, 314] on span "Add" at bounding box center [1056, 312] width 27 height 14
click at [1012, 253] on div "Mattress 1 Added" at bounding box center [874, 259] width 363 height 14
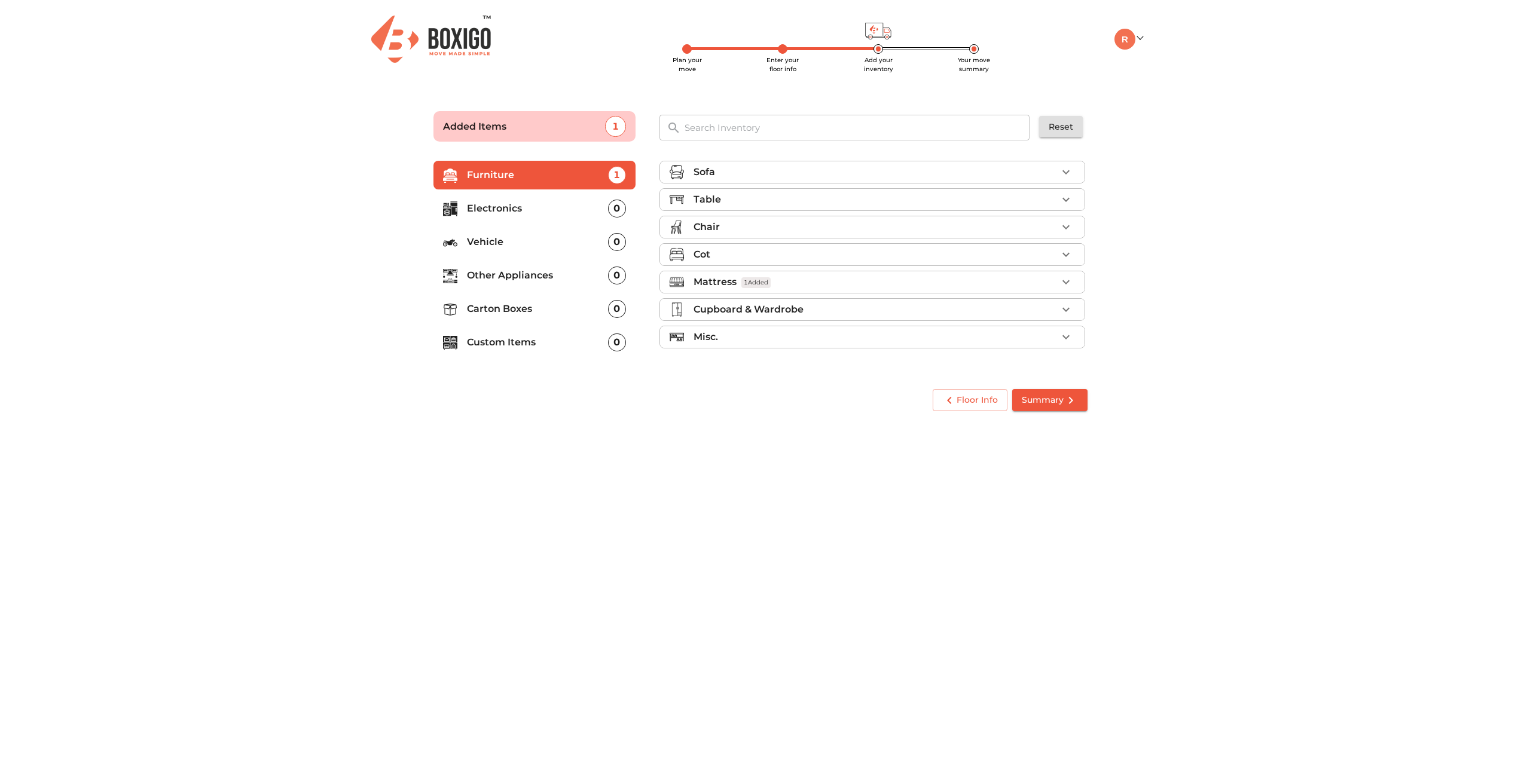
click at [867, 340] on div "Misc." at bounding box center [874, 337] width 363 height 14
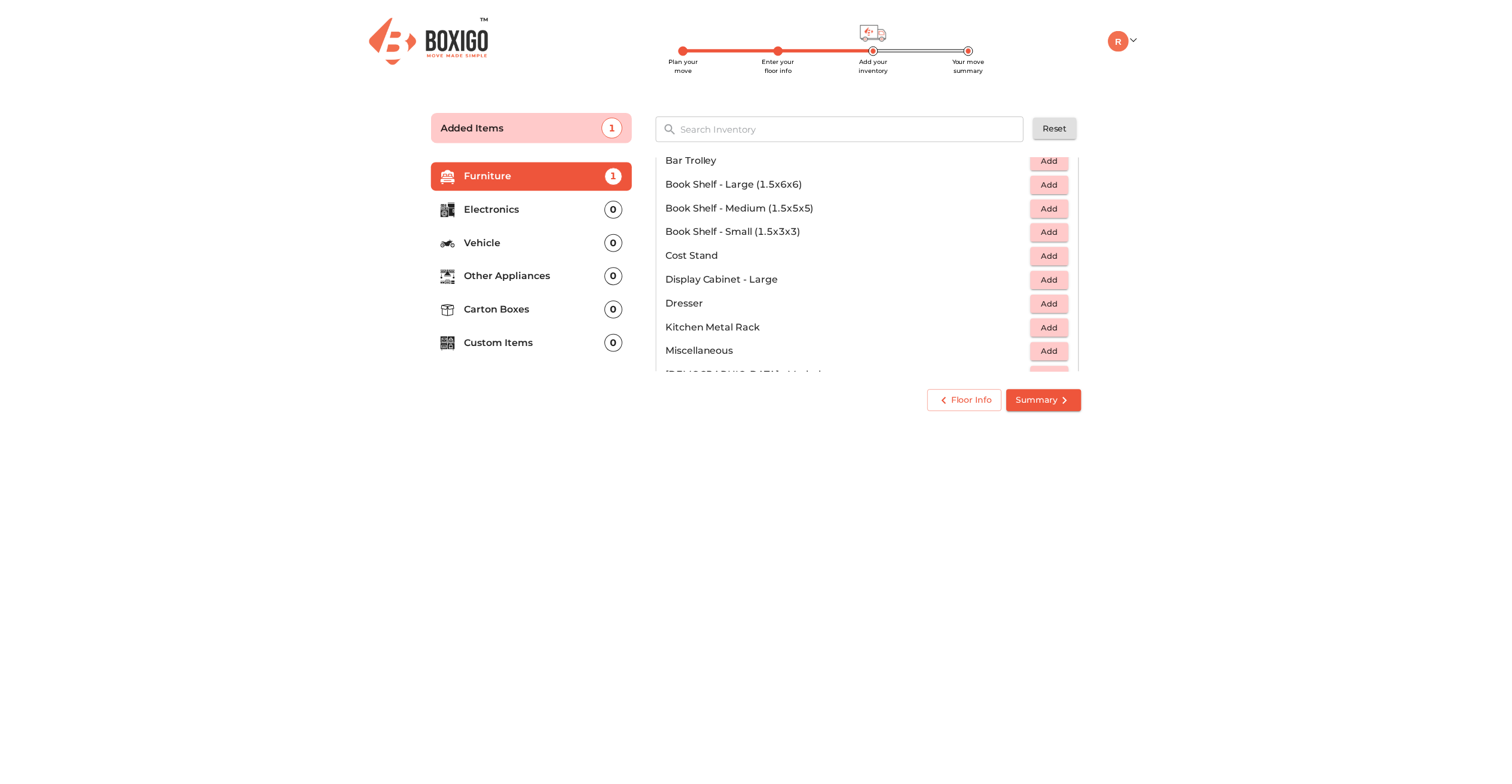
scroll to position [285, 0]
click at [1043, 294] on span "Add" at bounding box center [1056, 296] width 27 height 14
click at [1060, 395] on span "Summary" at bounding box center [1050, 399] width 57 height 15
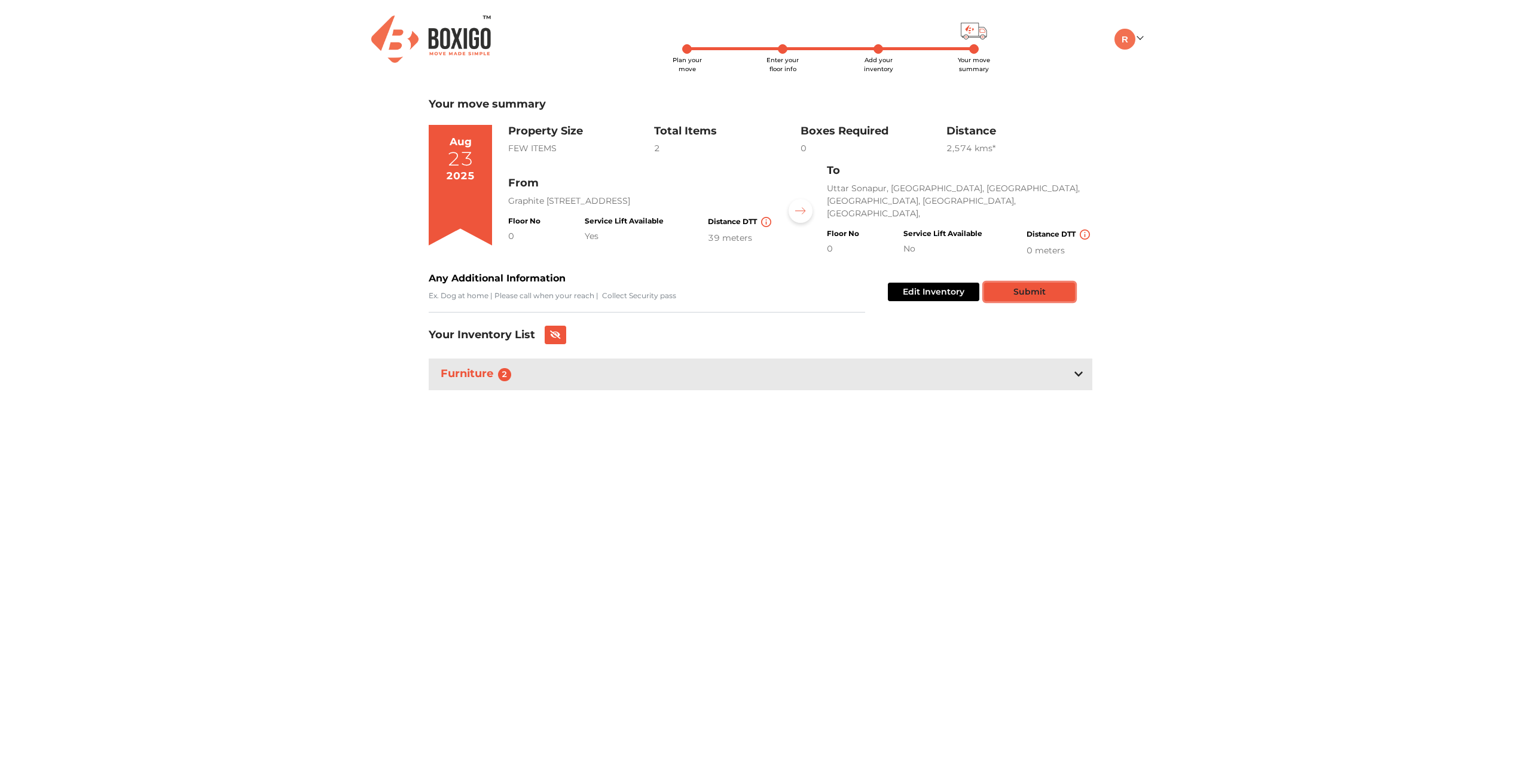
click at [1057, 287] on button "Submit" at bounding box center [1030, 292] width 91 height 19
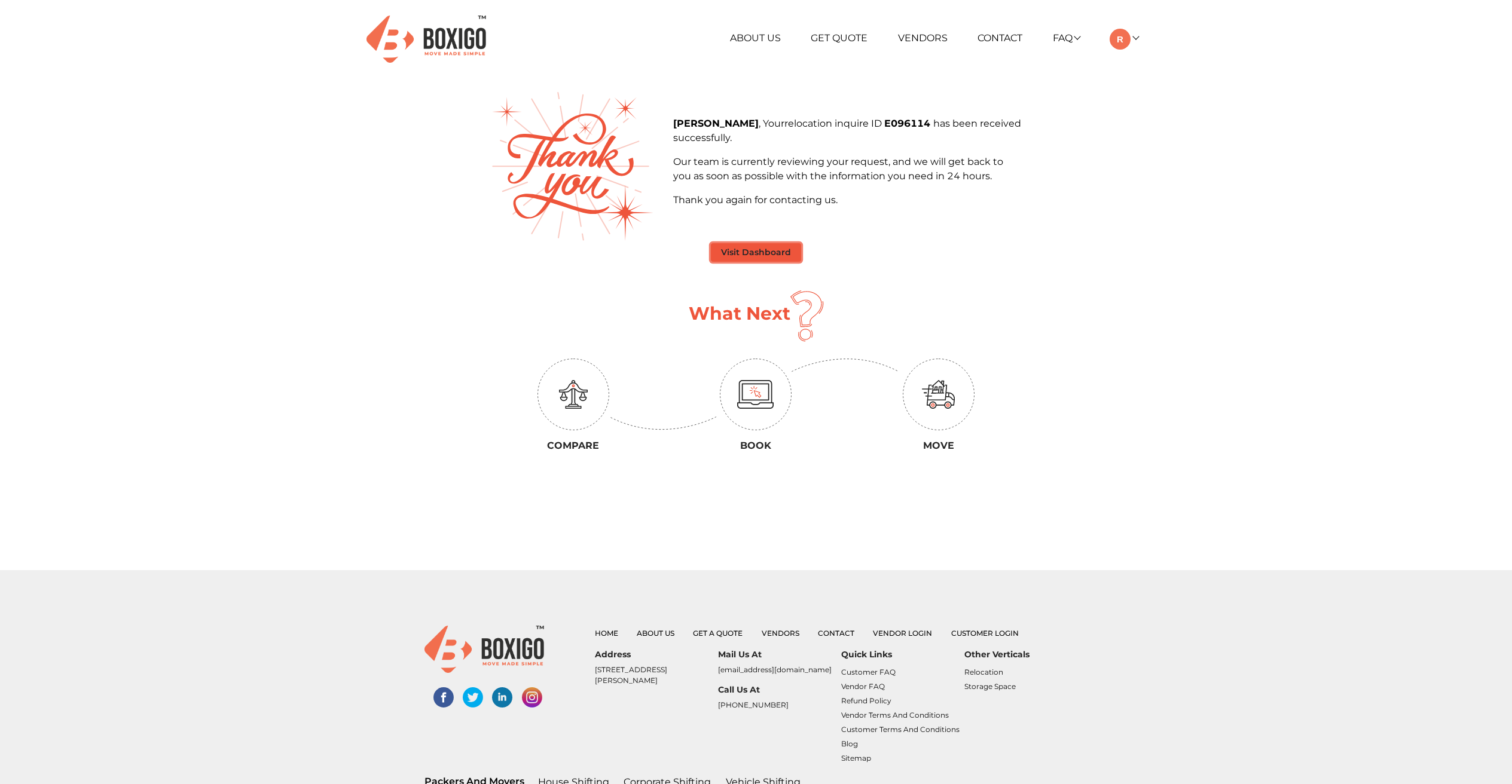
click at [747, 251] on button "Visit Dashboard" at bounding box center [756, 253] width 90 height 19
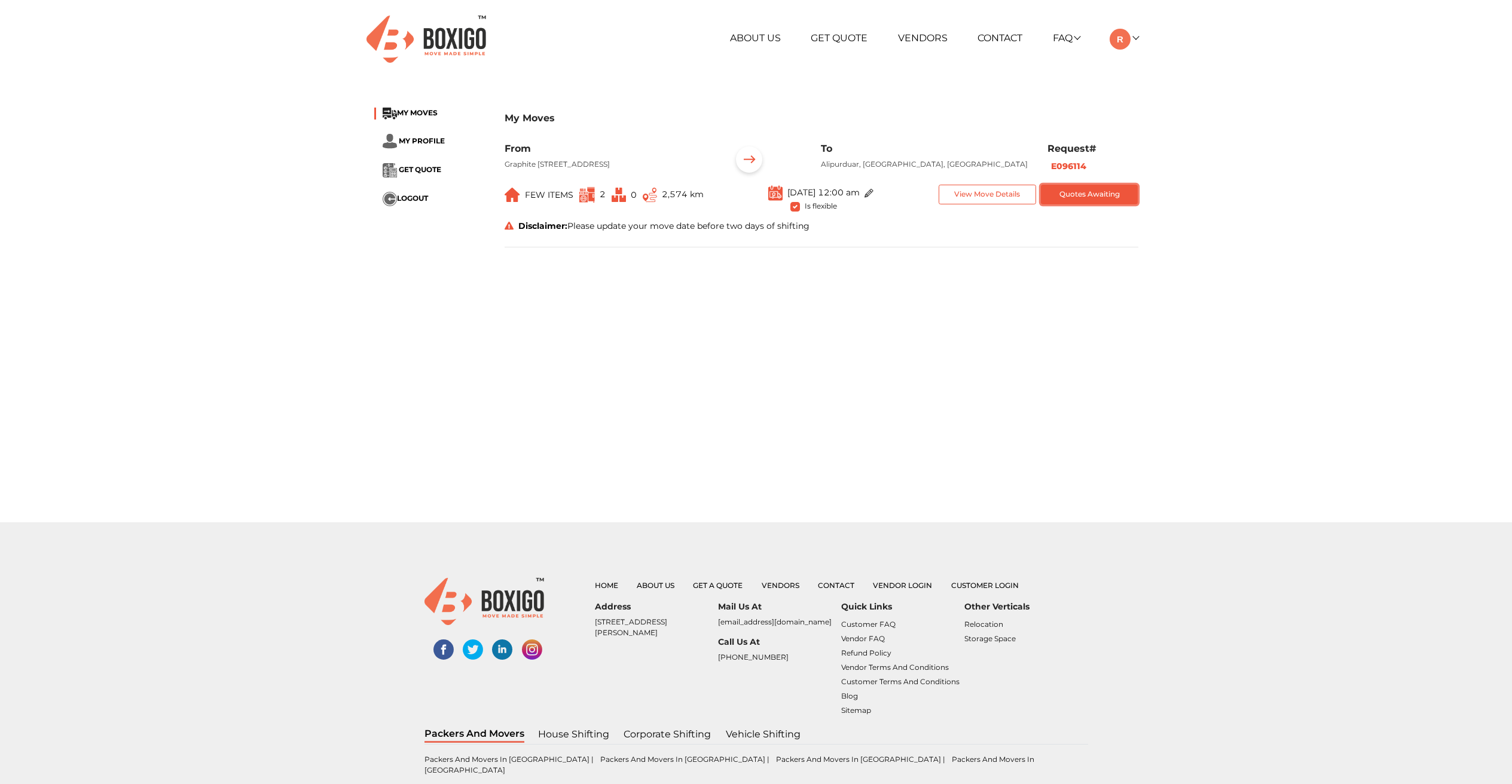
click at [1090, 202] on button "Quotes Awaiting" at bounding box center [1090, 194] width 97 height 20
click at [965, 204] on button "View Move Details" at bounding box center [988, 194] width 97 height 20
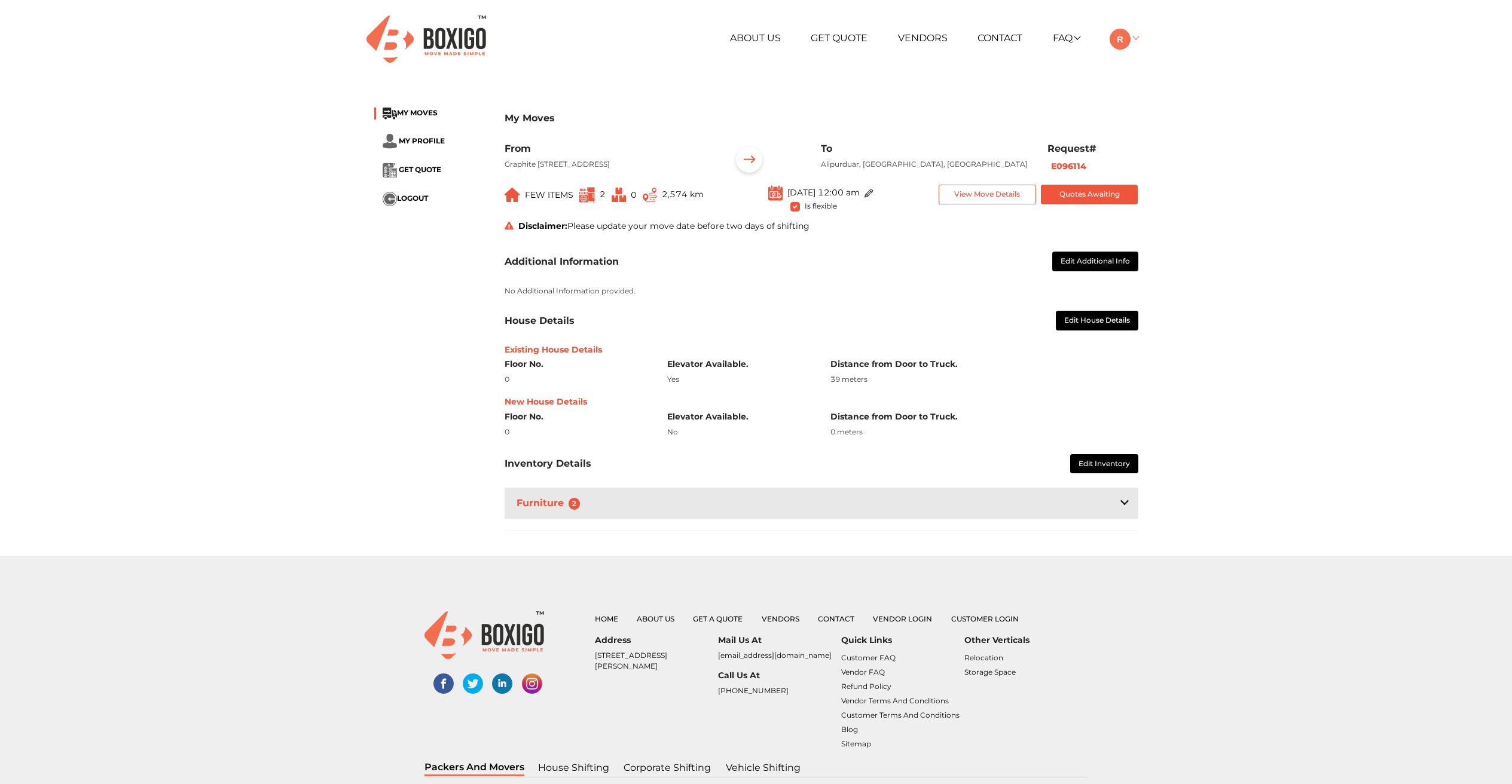
click at [1125, 42] on img at bounding box center [1120, 39] width 21 height 21
click at [1065, 71] on div "About Us Get Quote Vendors Contact FAQ Customer FAQ Vendor FAQ My Moves My Prof…" at bounding box center [756, 38] width 782 height 78
click at [764, 39] on link "About Us" at bounding box center [755, 38] width 51 height 11
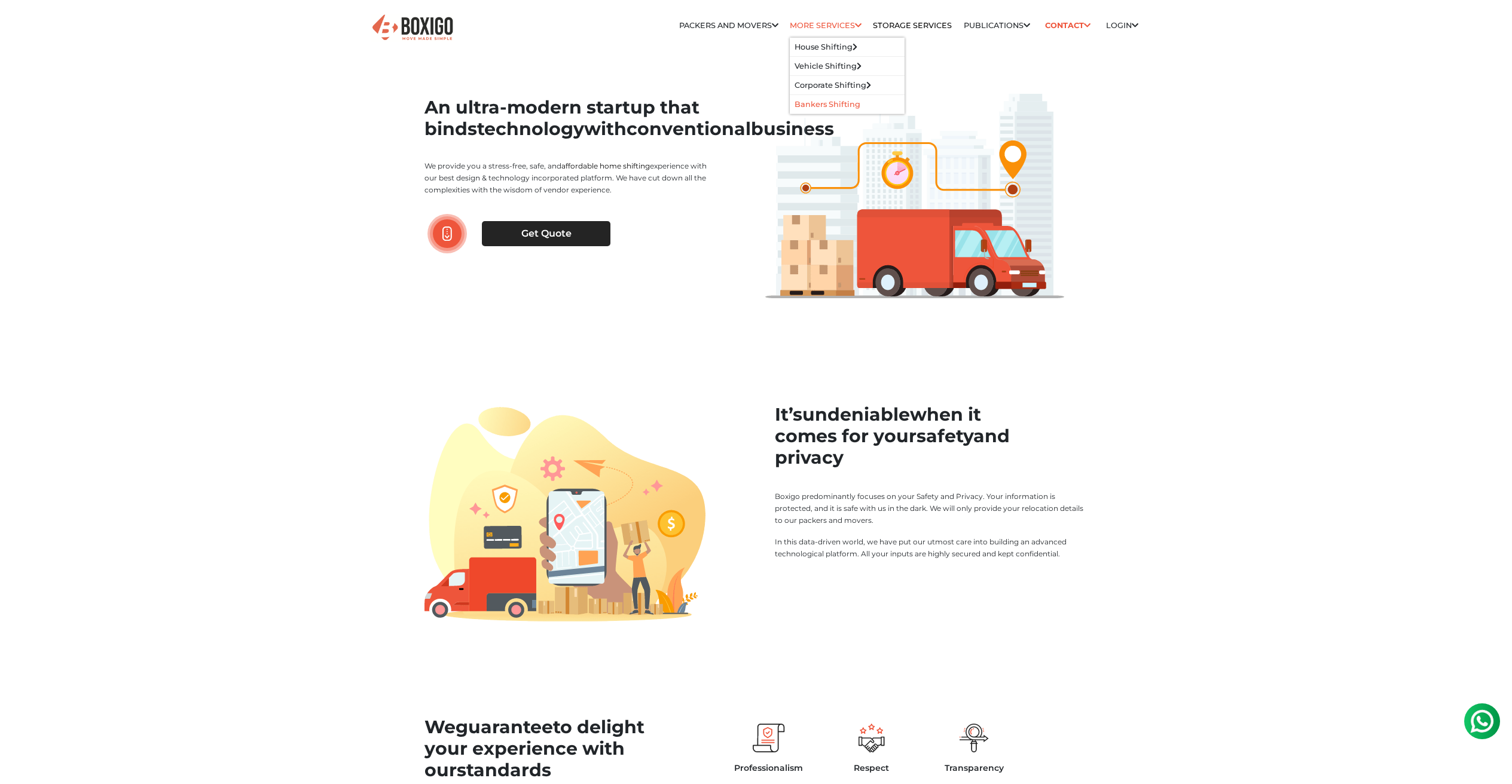
click at [839, 100] on link "Bankers Shifting" at bounding box center [827, 104] width 66 height 9
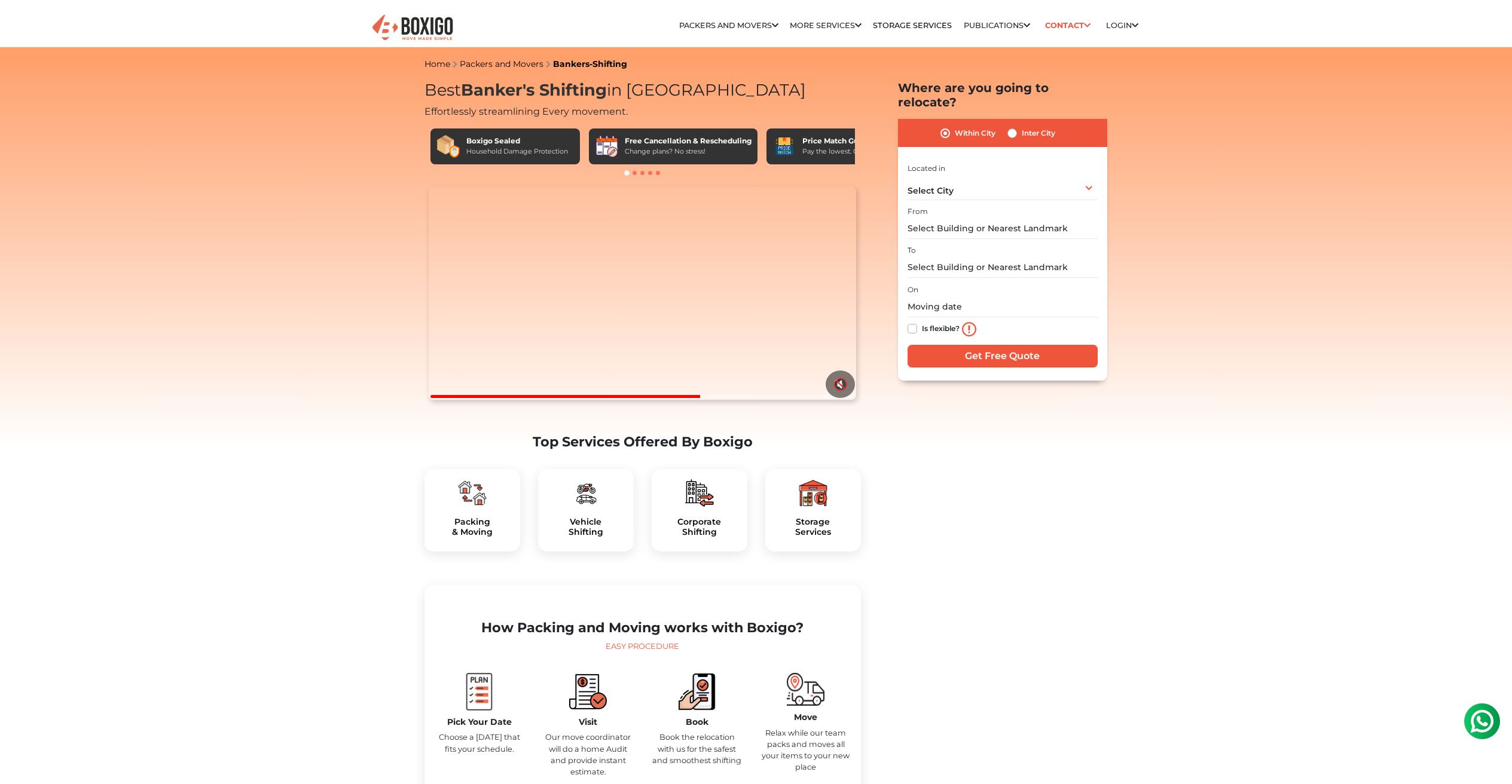
click at [1477, 715] on img at bounding box center [1482, 721] width 24 height 24
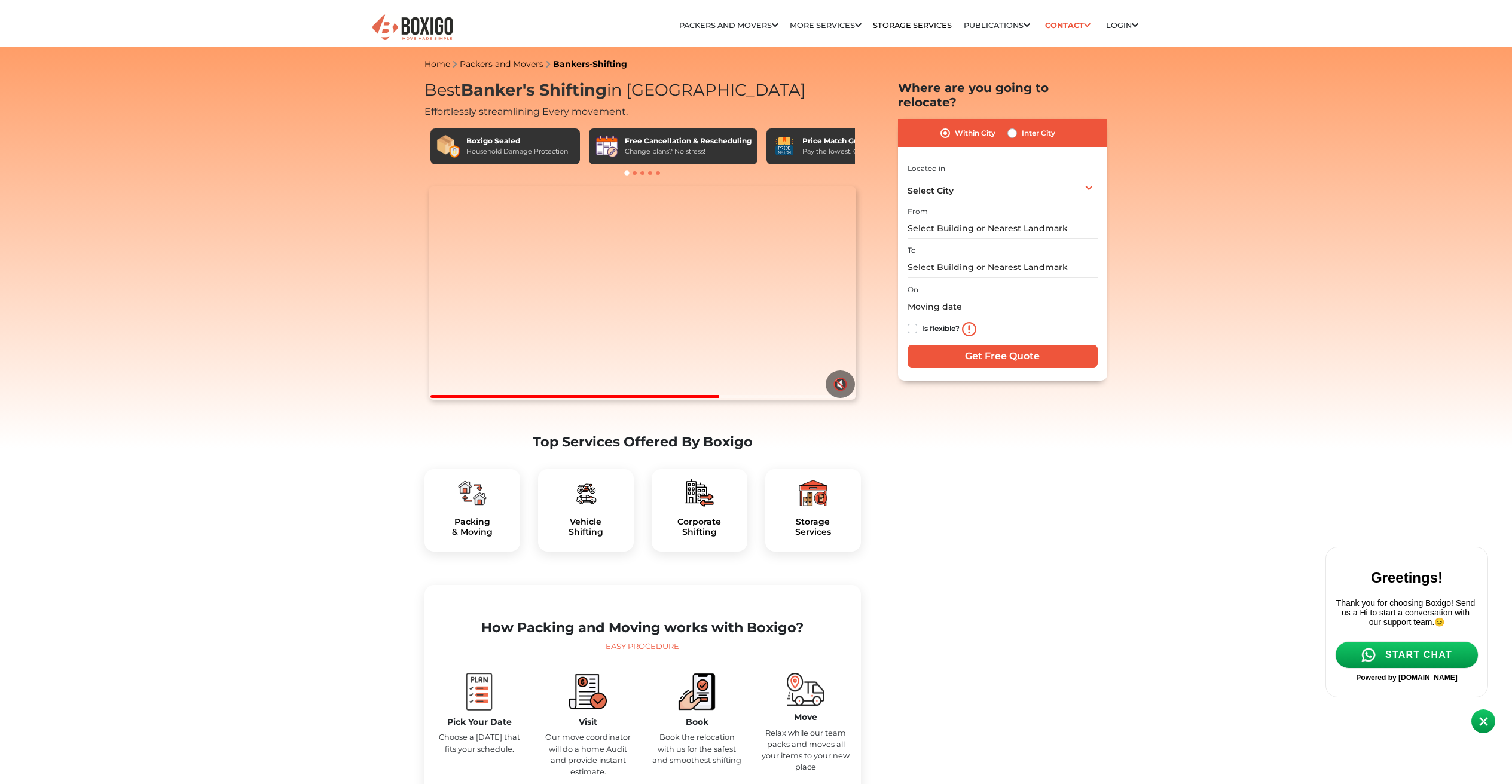
click at [1419, 661] on span "START CHAT" at bounding box center [1419, 655] width 67 height 11
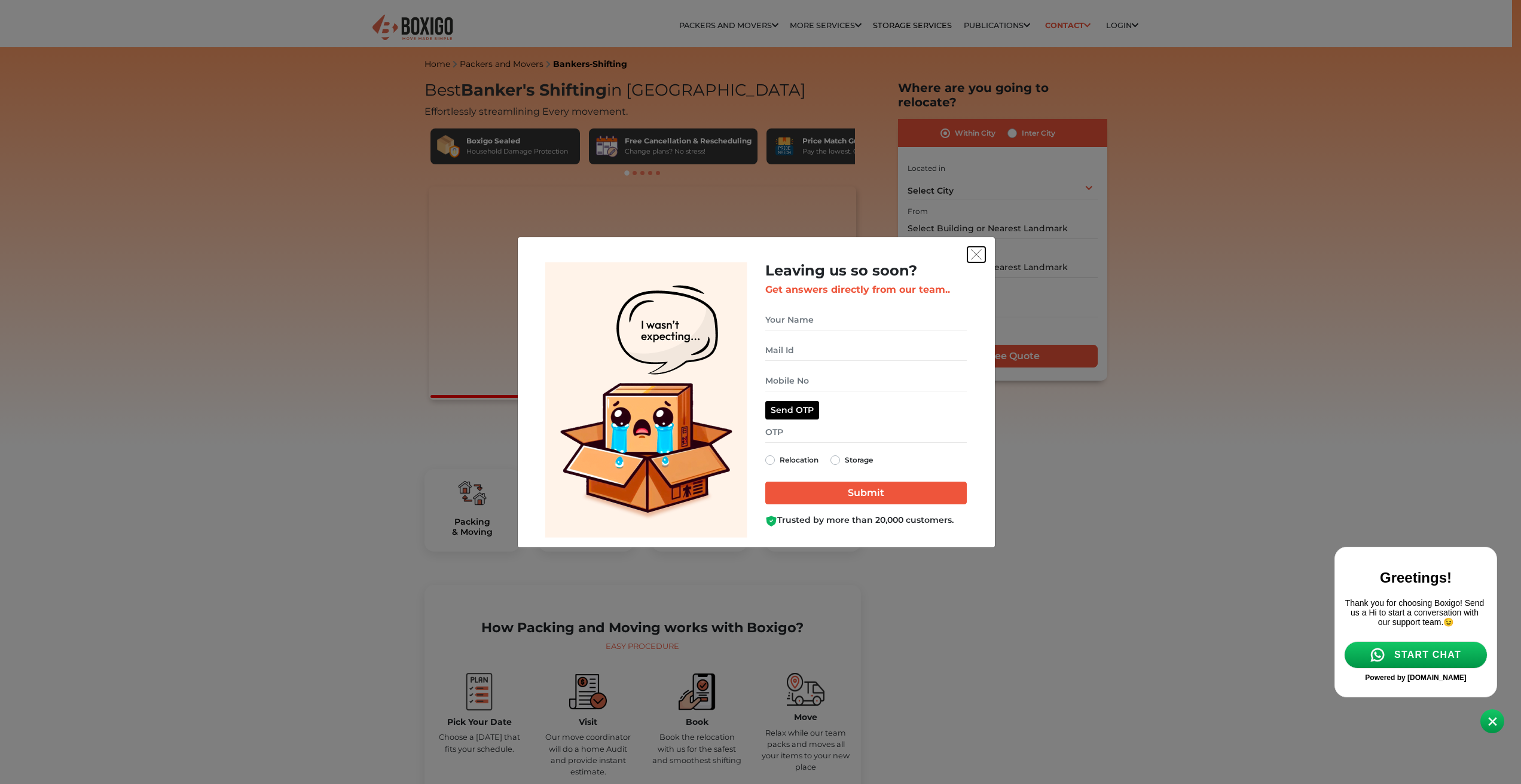
click at [976, 253] on img "get free quote dialog" at bounding box center [976, 255] width 11 height 11
